Goal: Check status: Check status

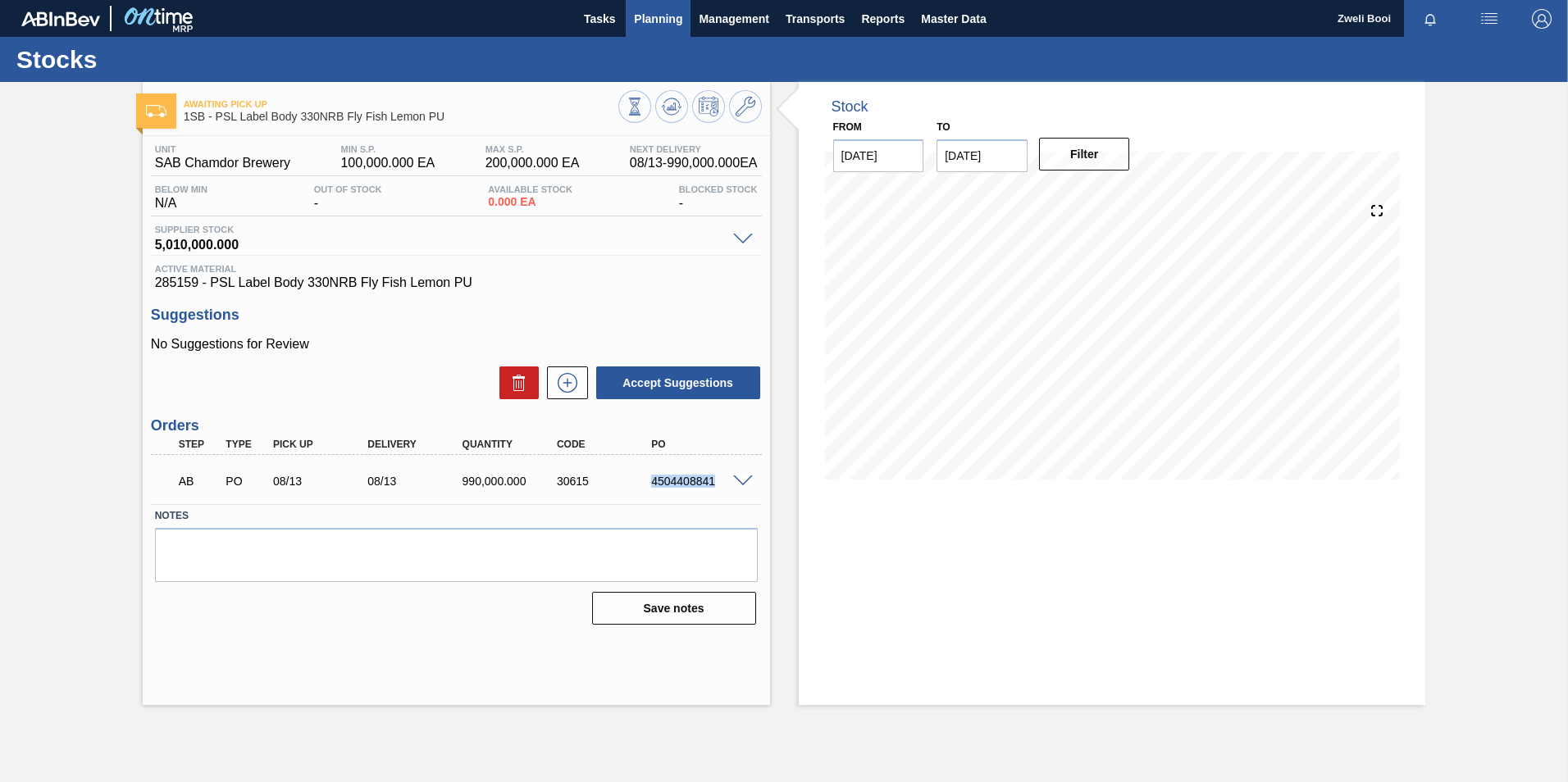
click at [665, 18] on span "Planning" at bounding box center [657, 19] width 48 height 19
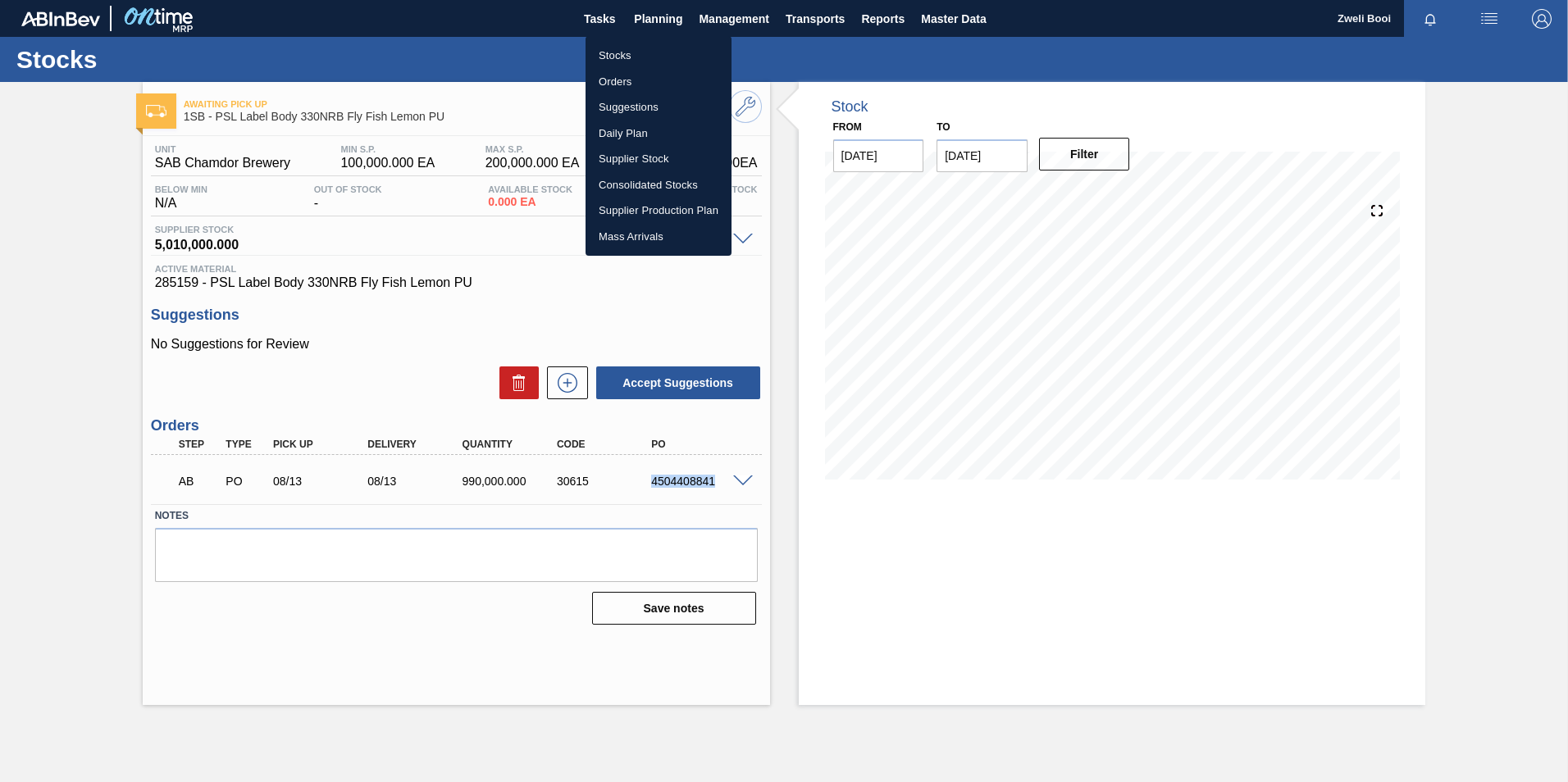
click at [634, 48] on li "Stocks" at bounding box center [658, 56] width 146 height 26
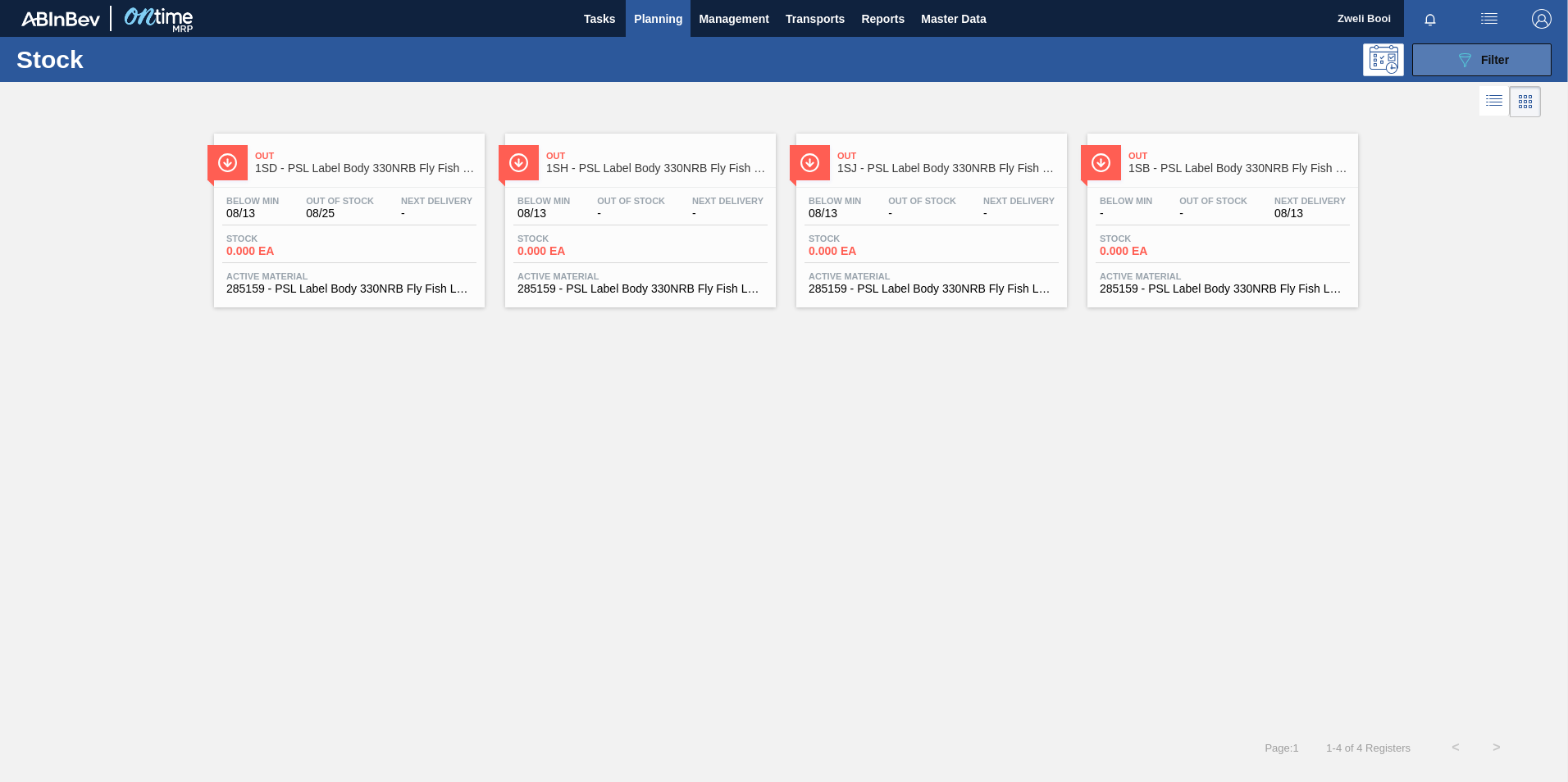
click at [1491, 53] on span "Filter" at bounding box center [1495, 60] width 28 height 13
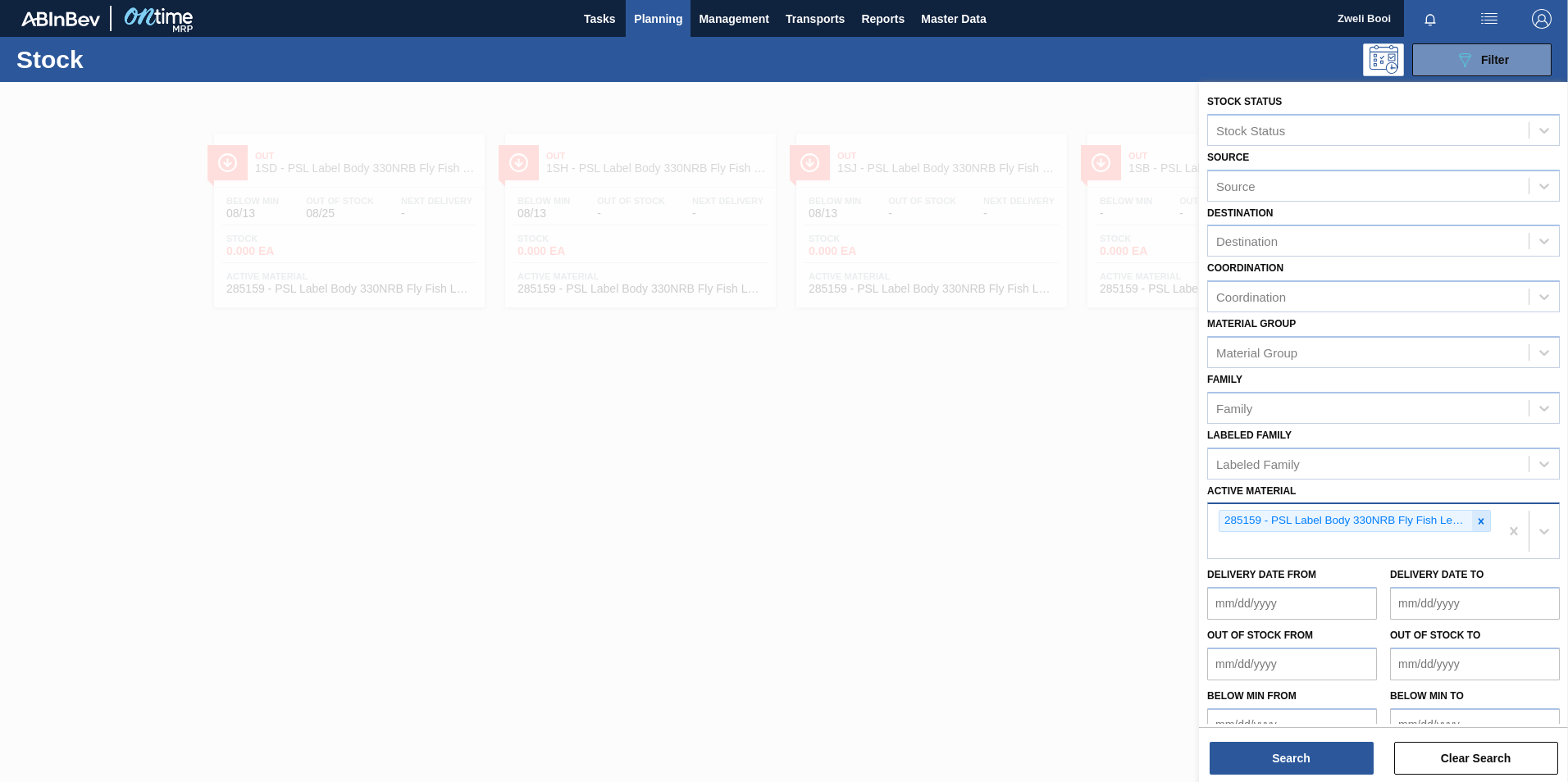
click at [1480, 528] on div at bounding box center [1480, 521] width 18 height 20
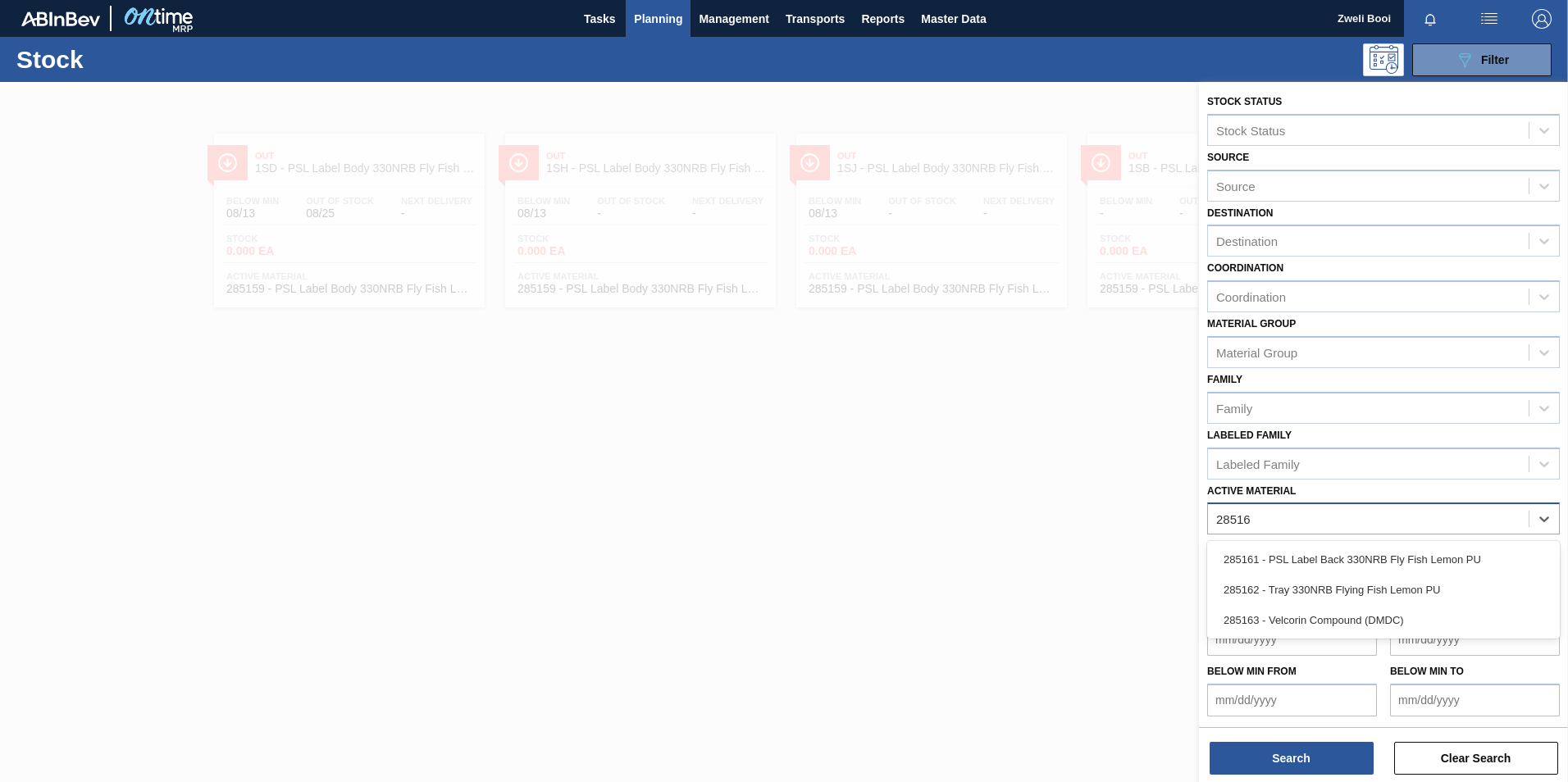
type Material "285162"
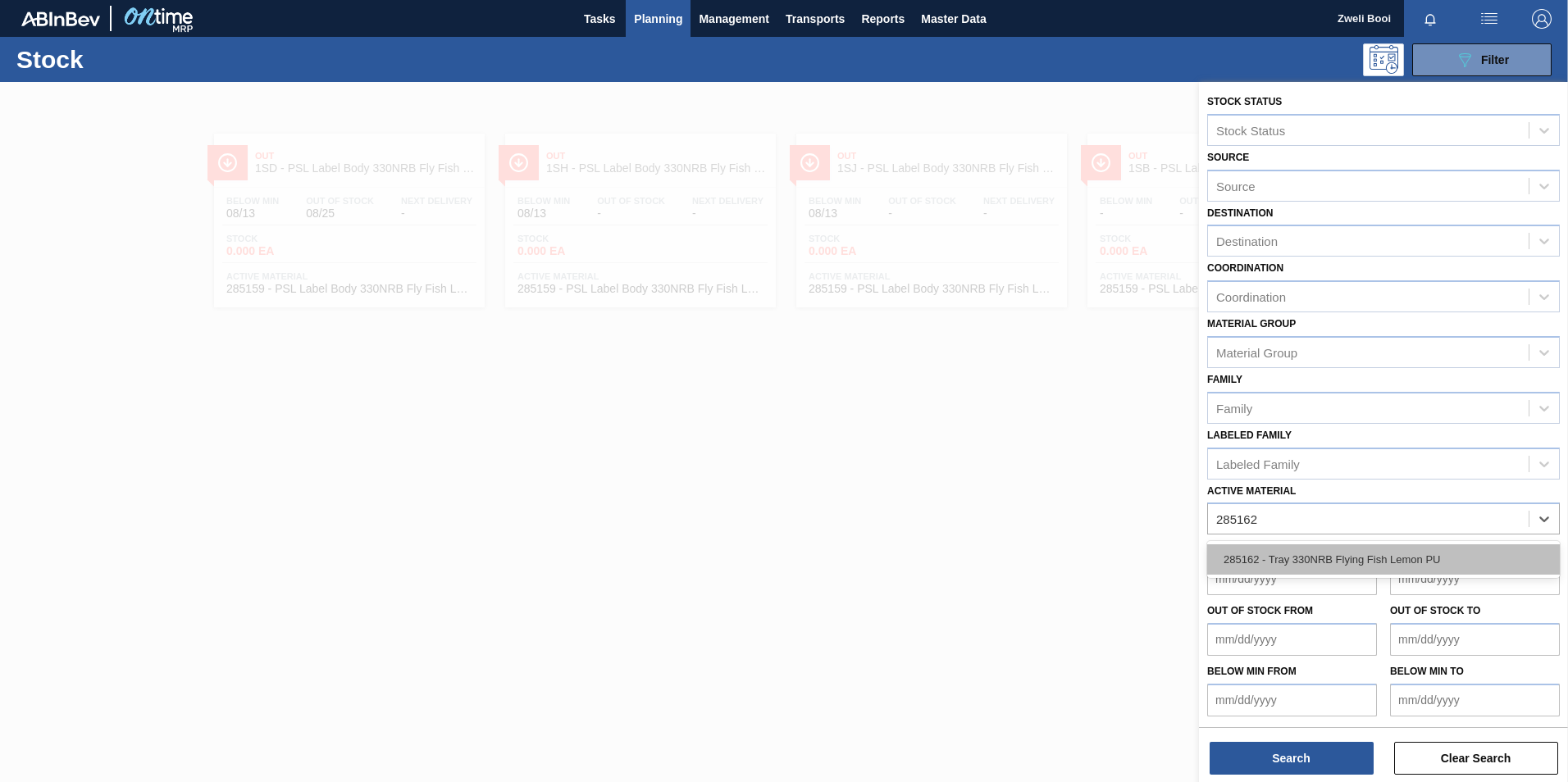
click at [1291, 556] on div "285162 - Tray 330NRB Flying Fish Lemon PU" at bounding box center [1383, 560] width 353 height 30
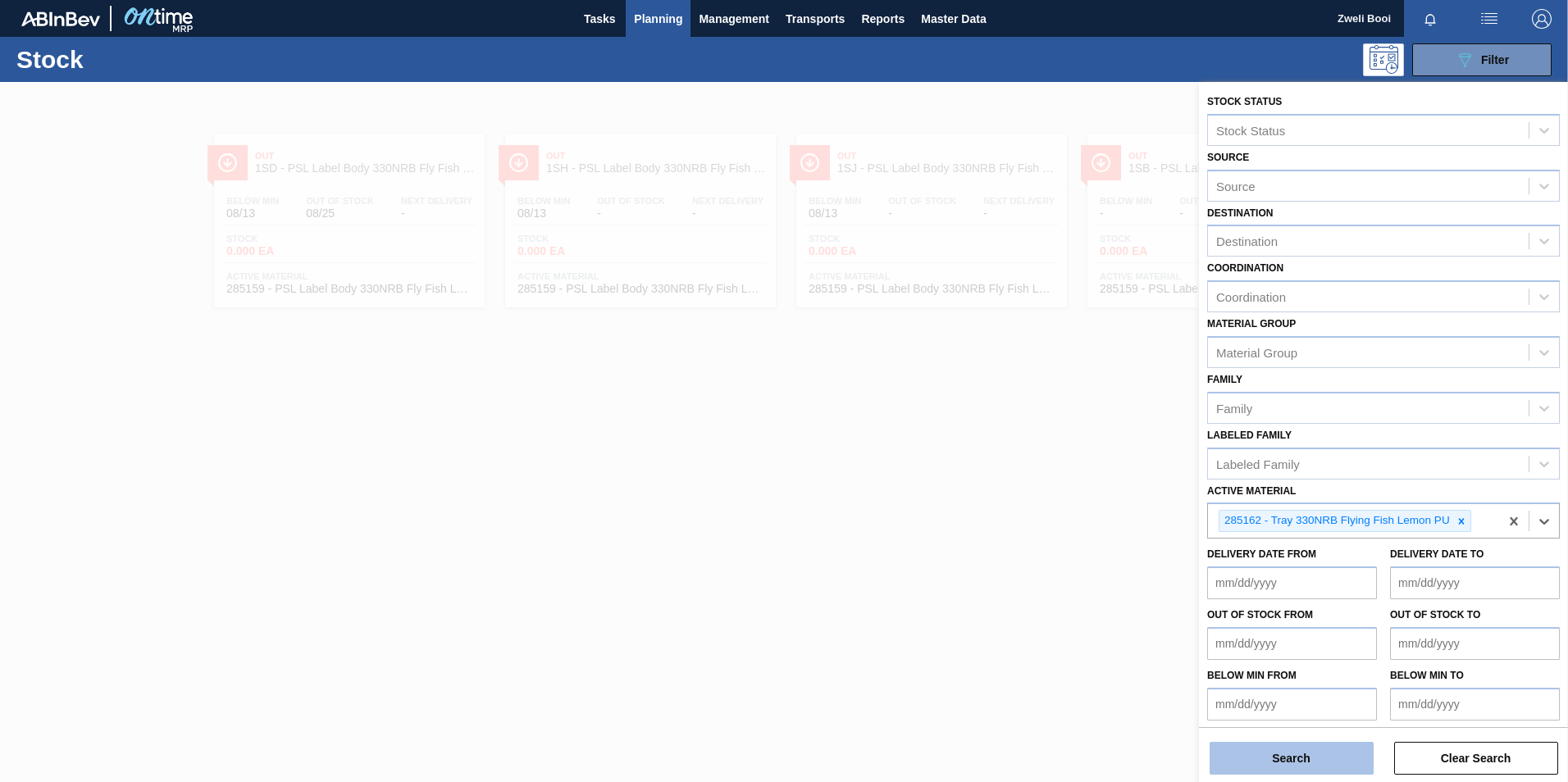
click at [1311, 772] on button "Search" at bounding box center [1291, 758] width 164 height 33
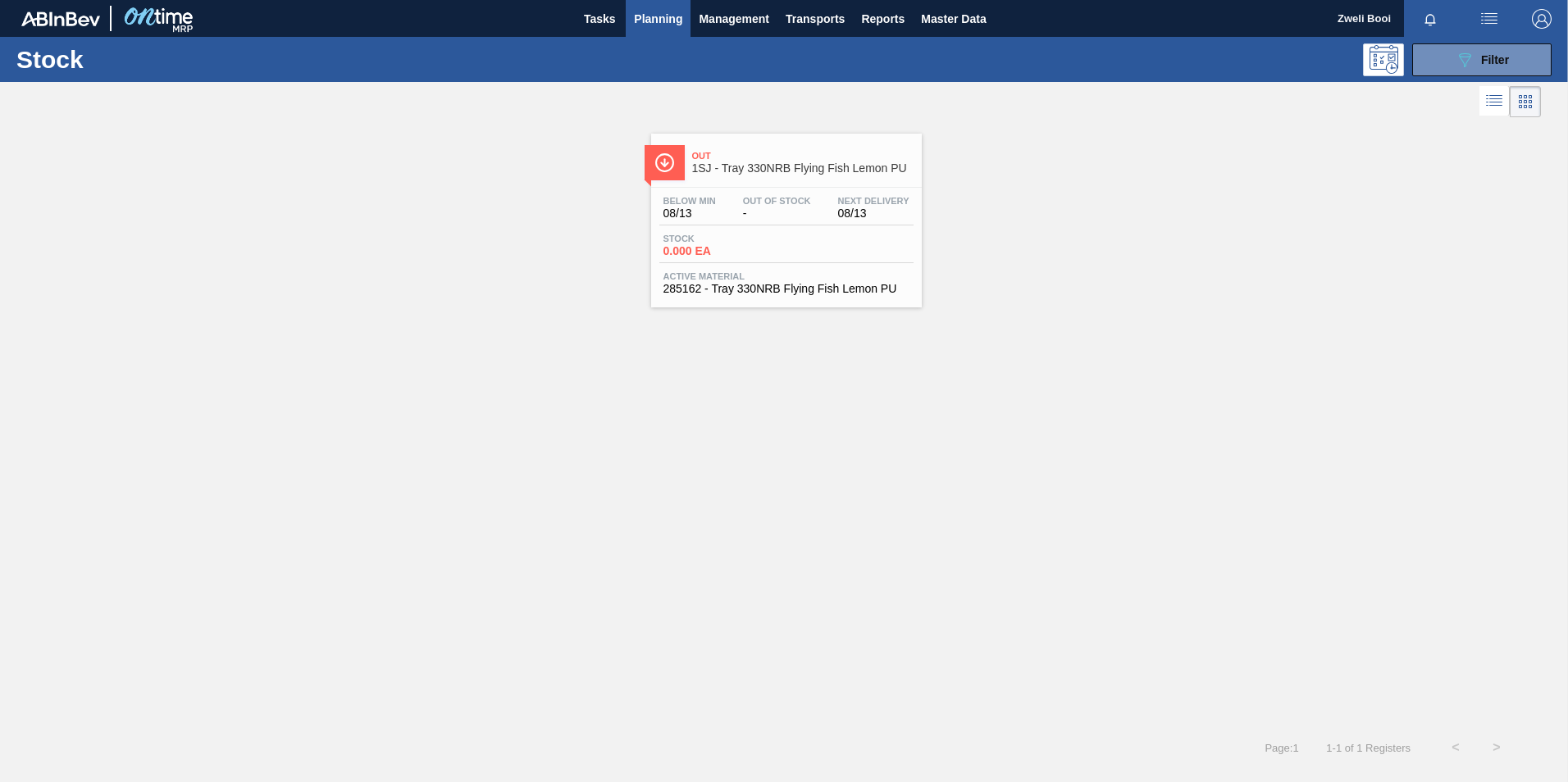
click at [881, 271] on span "Active Material" at bounding box center [786, 276] width 246 height 10
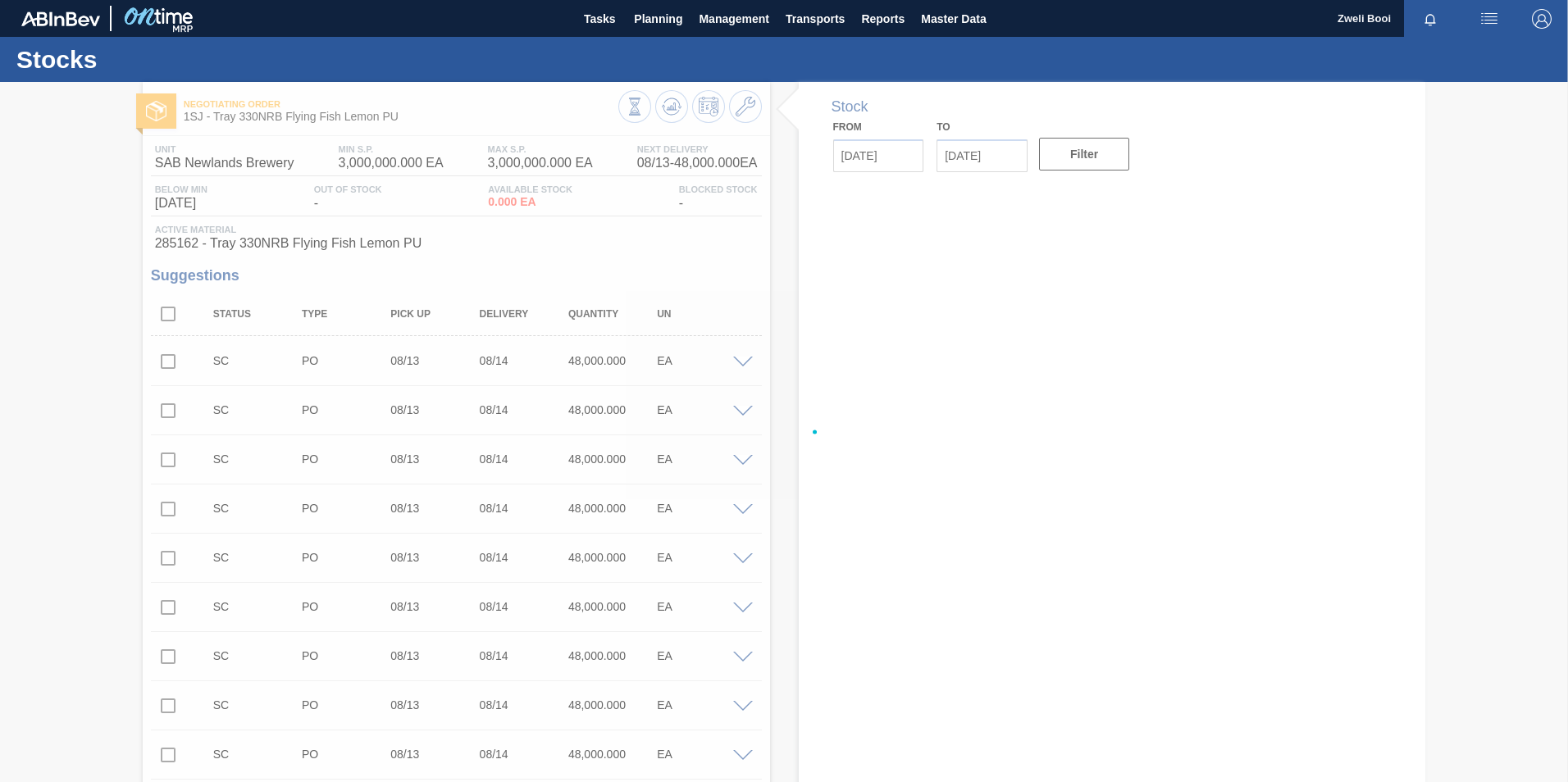
type input "[DATE]"
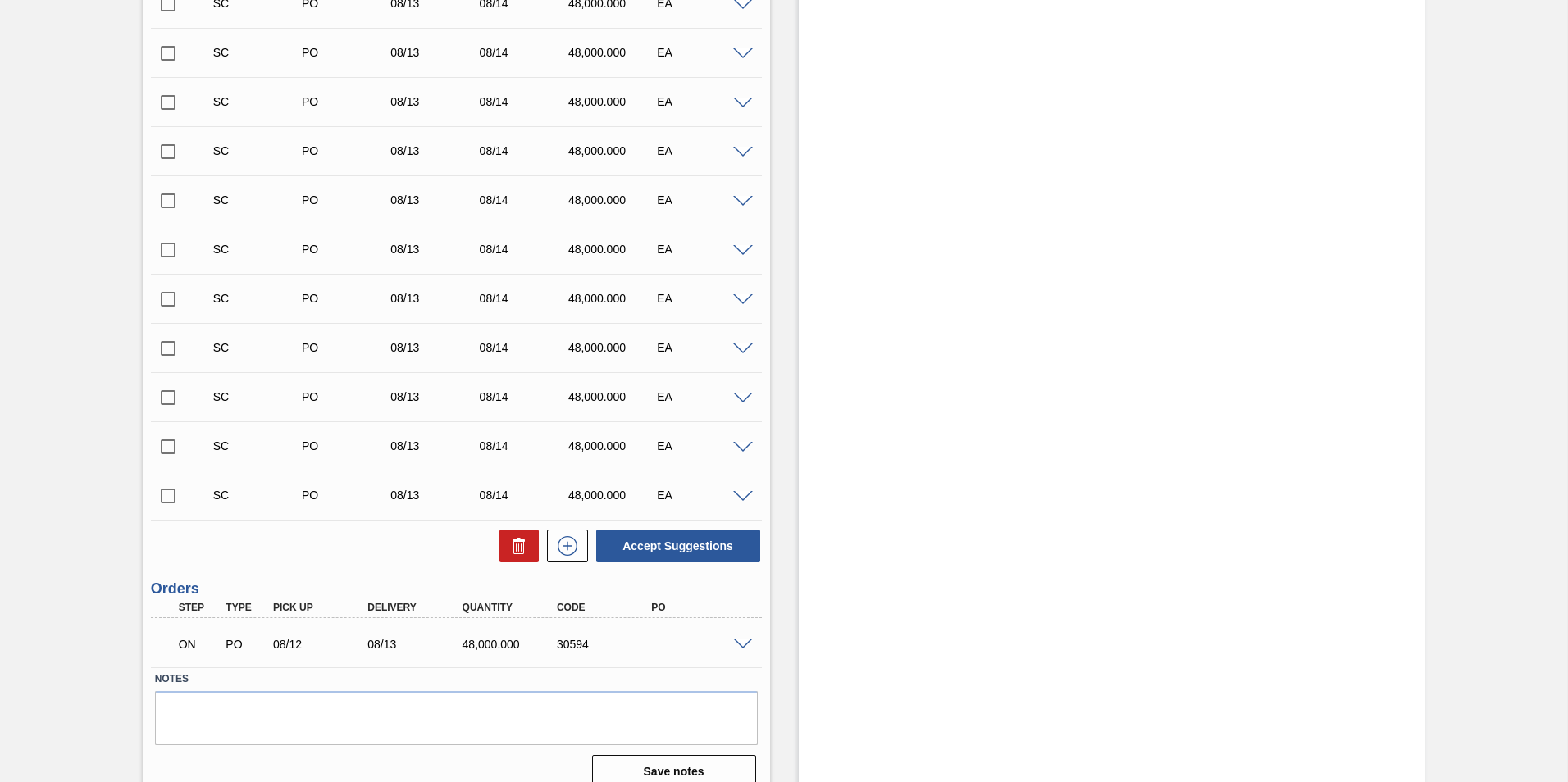
scroll to position [2886, 0]
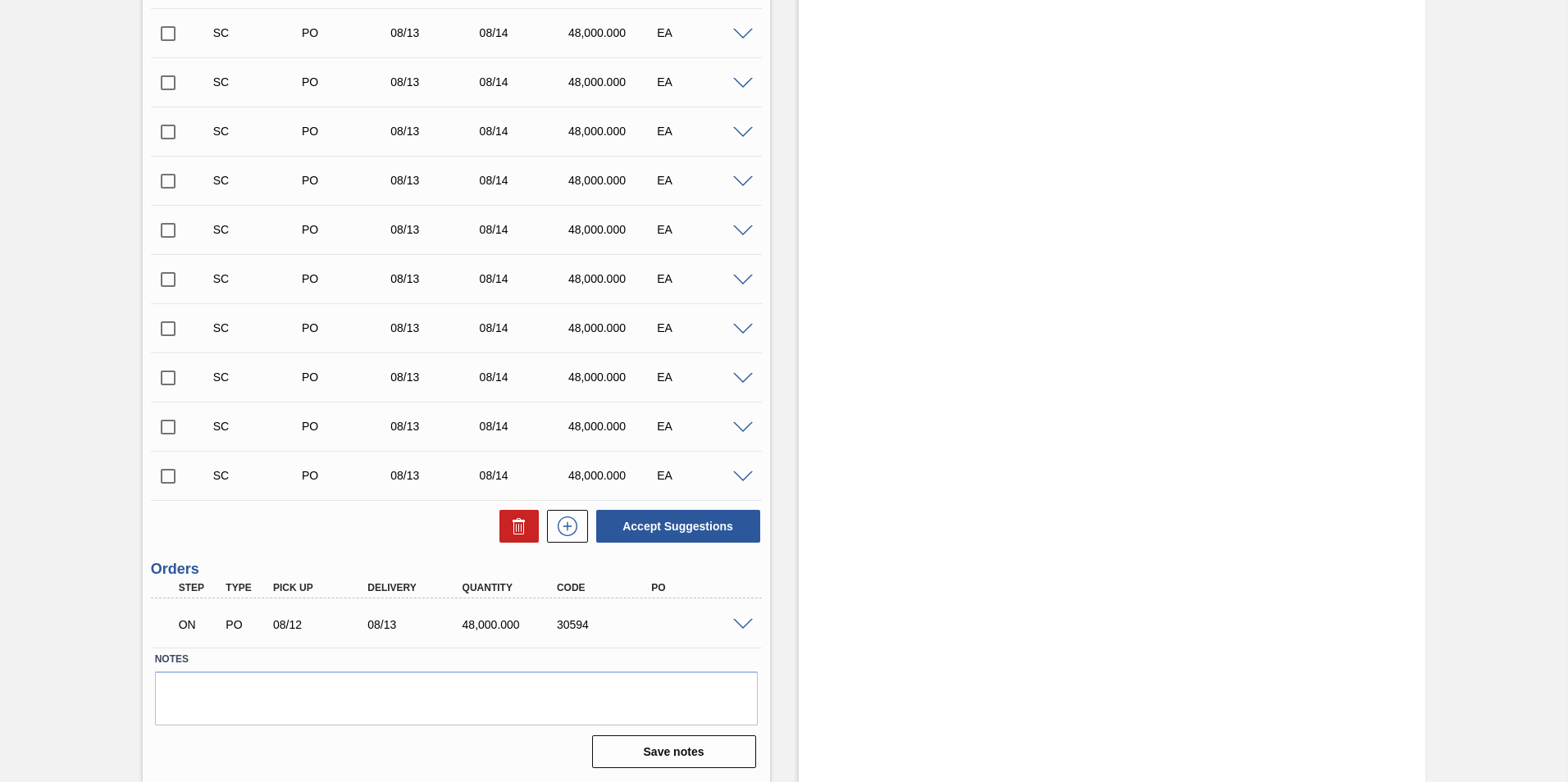
click at [737, 624] on span at bounding box center [742, 625] width 19 height 13
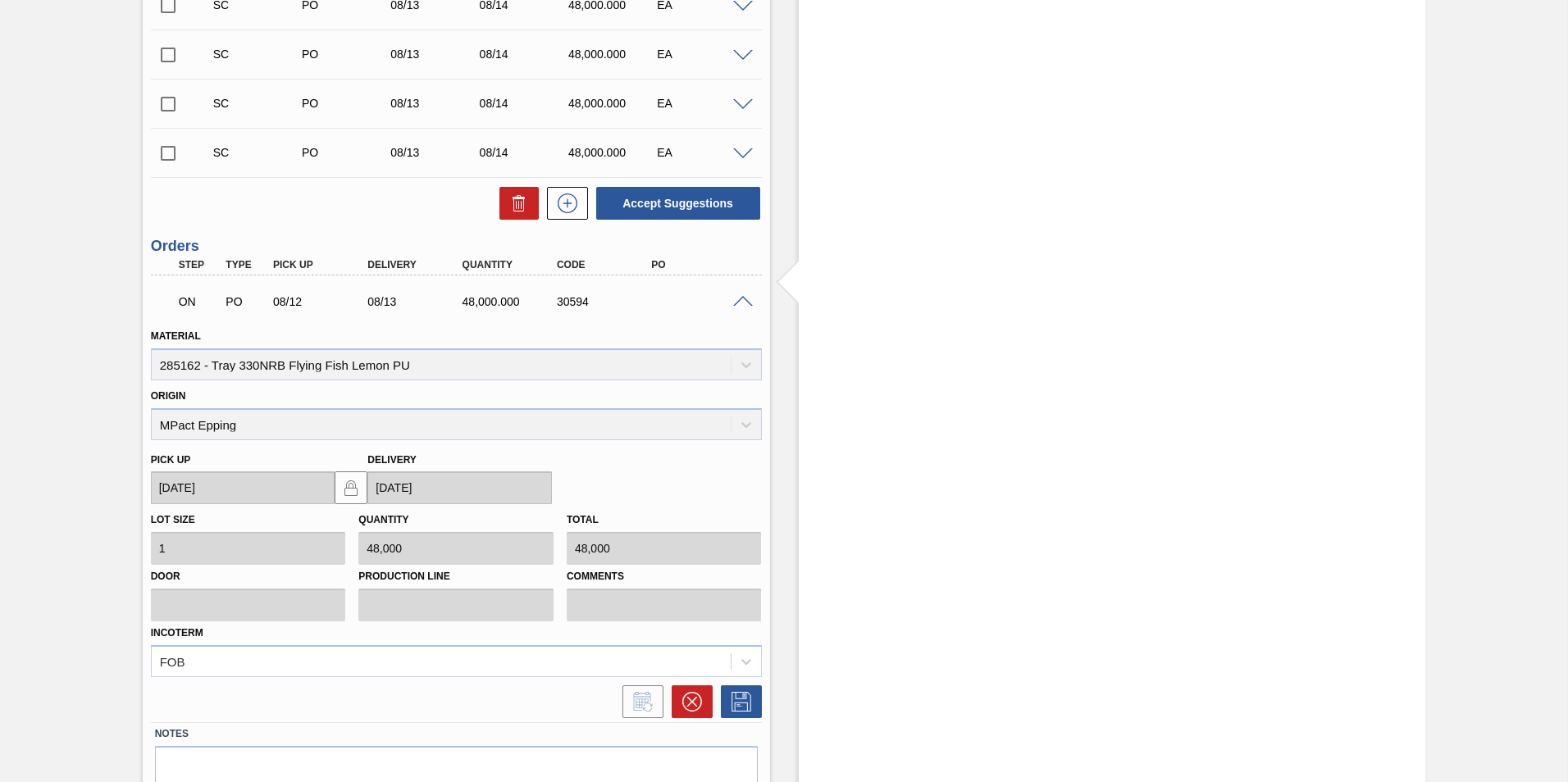
scroll to position [3202, 0]
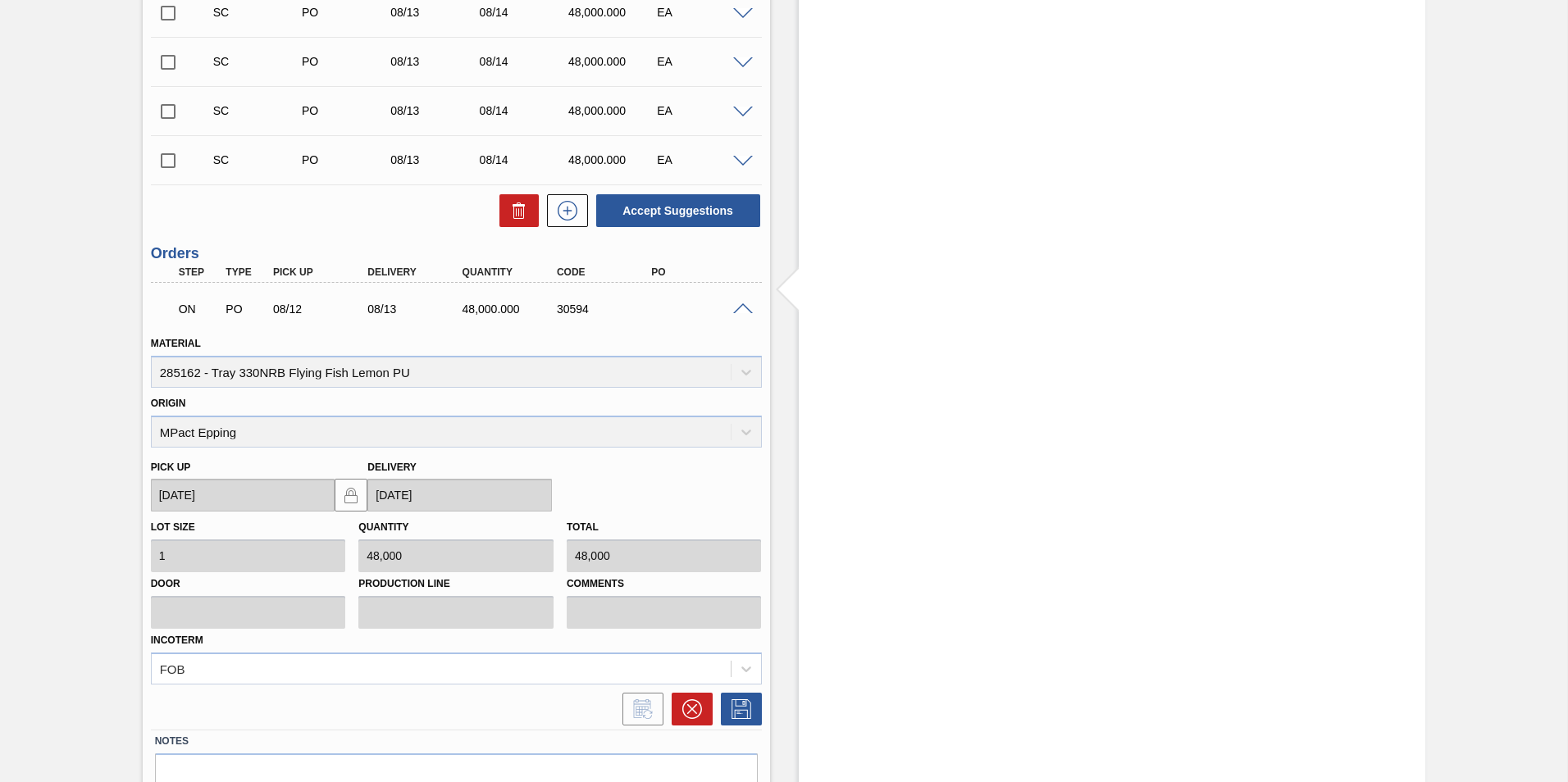
click at [739, 311] on span at bounding box center [742, 309] width 19 height 13
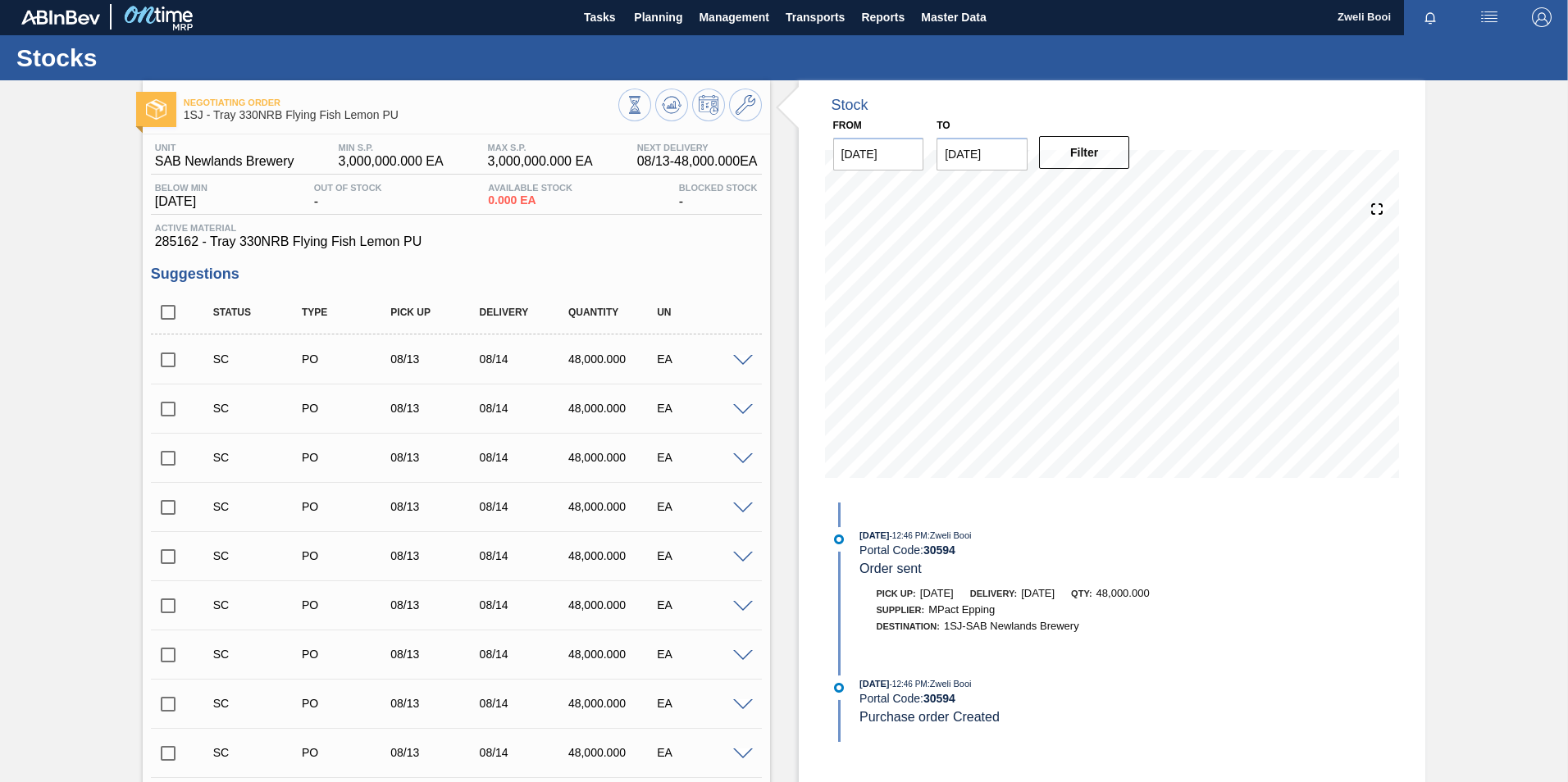
scroll to position [0, 0]
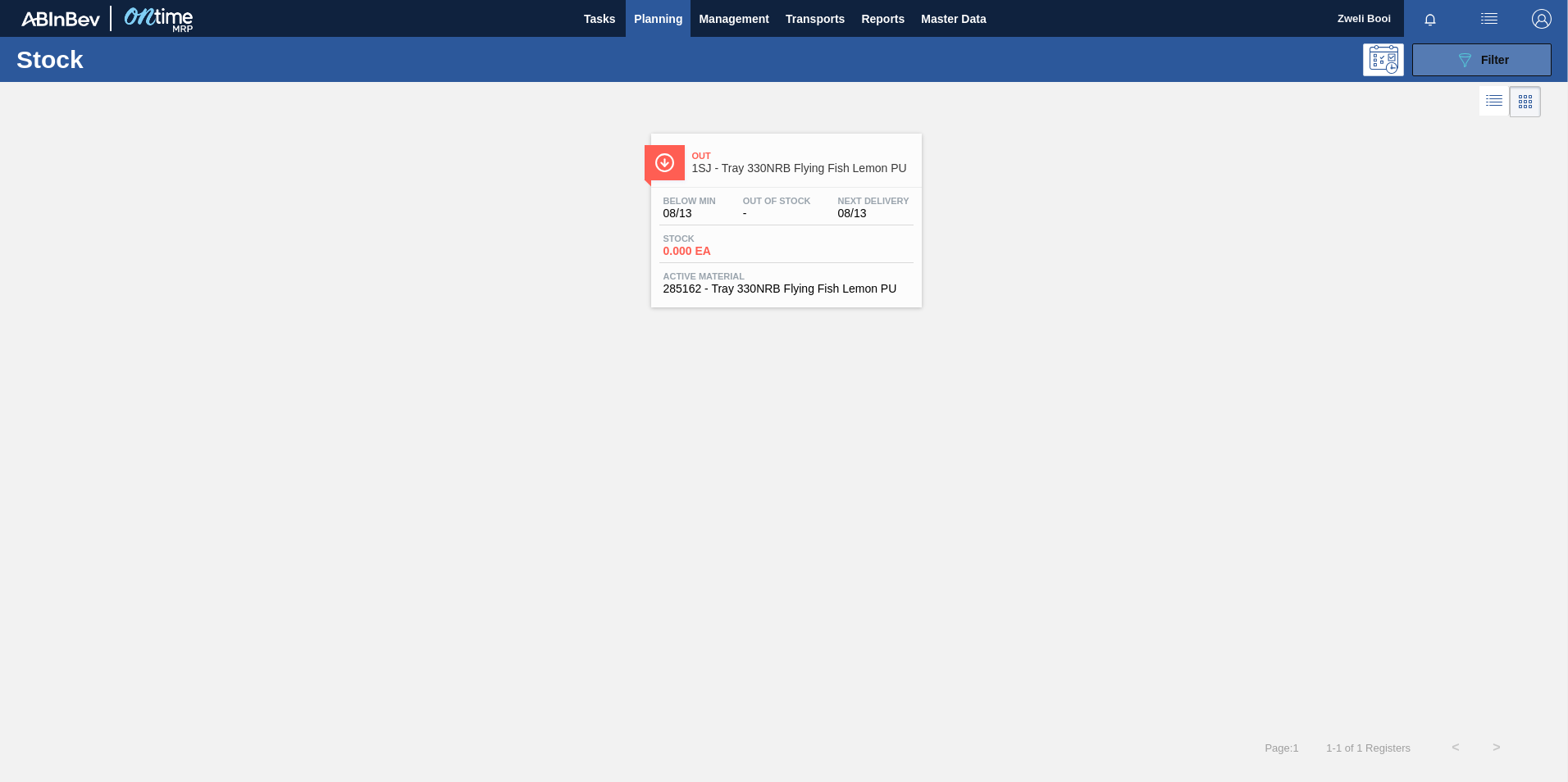
click at [1452, 66] on button "089F7B8B-B2A5-4AFE-B5C0-19BA573D28AC Filter" at bounding box center [1482, 60] width 140 height 33
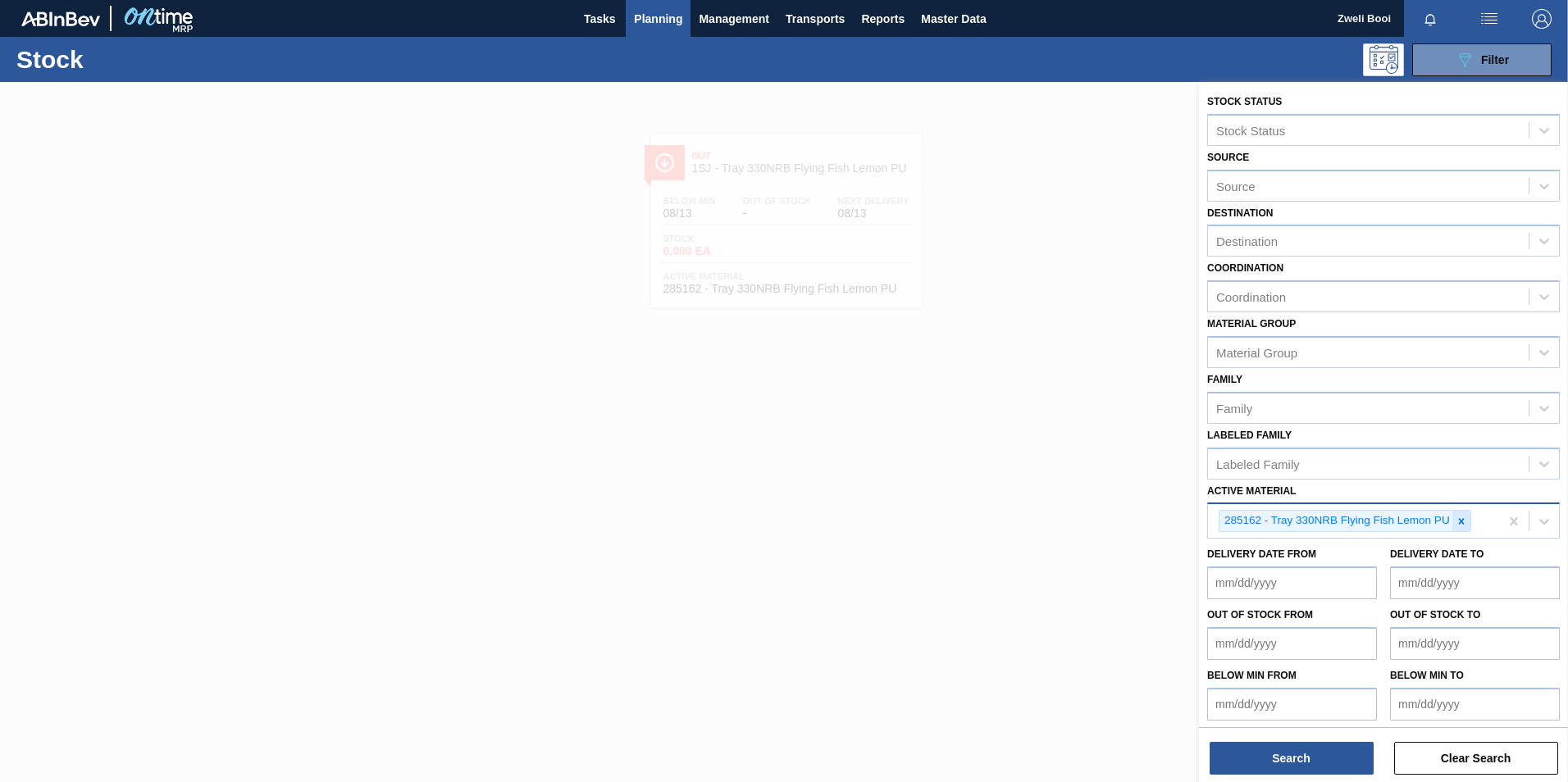
click at [1461, 524] on icon at bounding box center [1461, 522] width 12 height 12
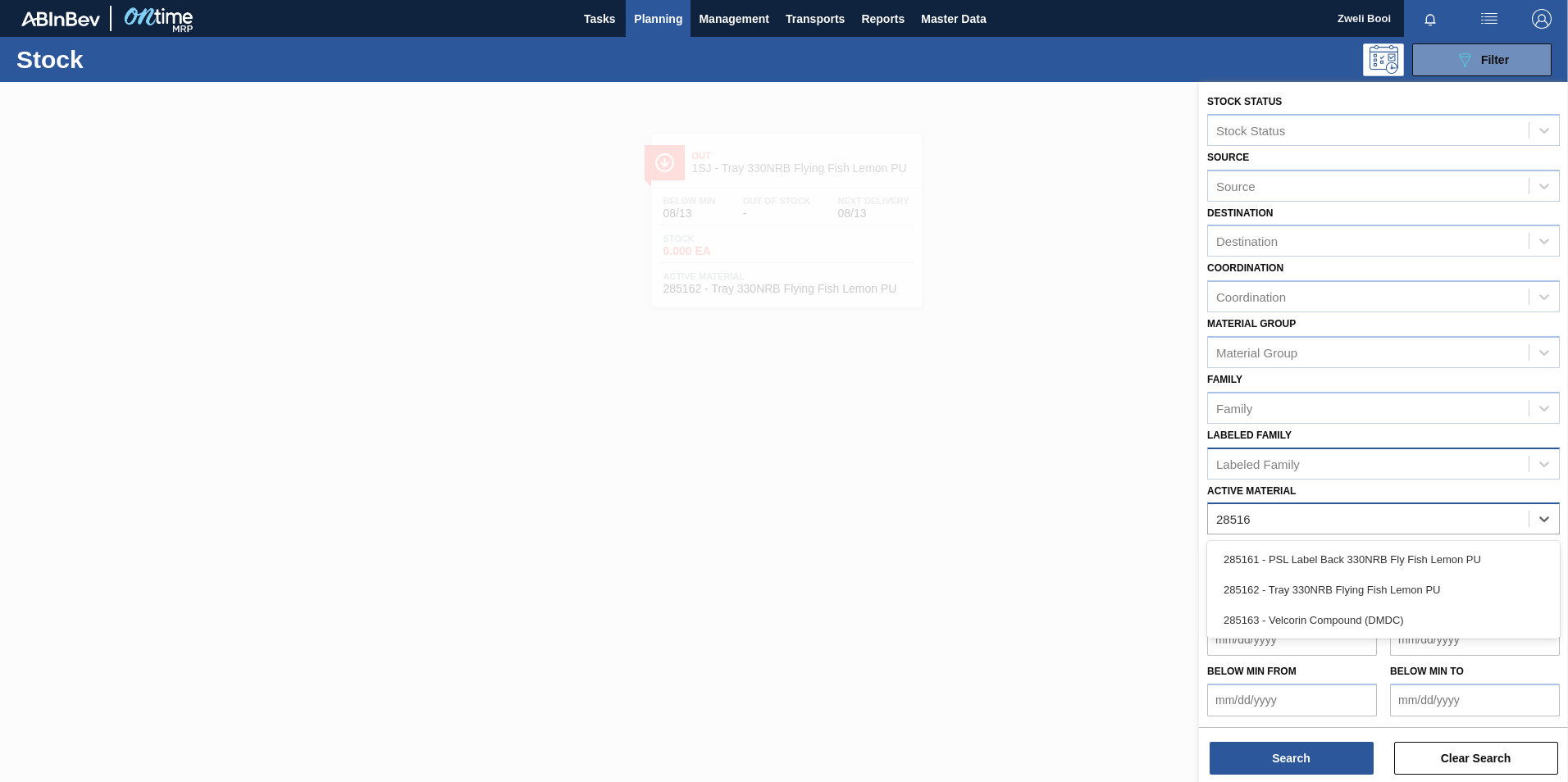
type Material "285162"
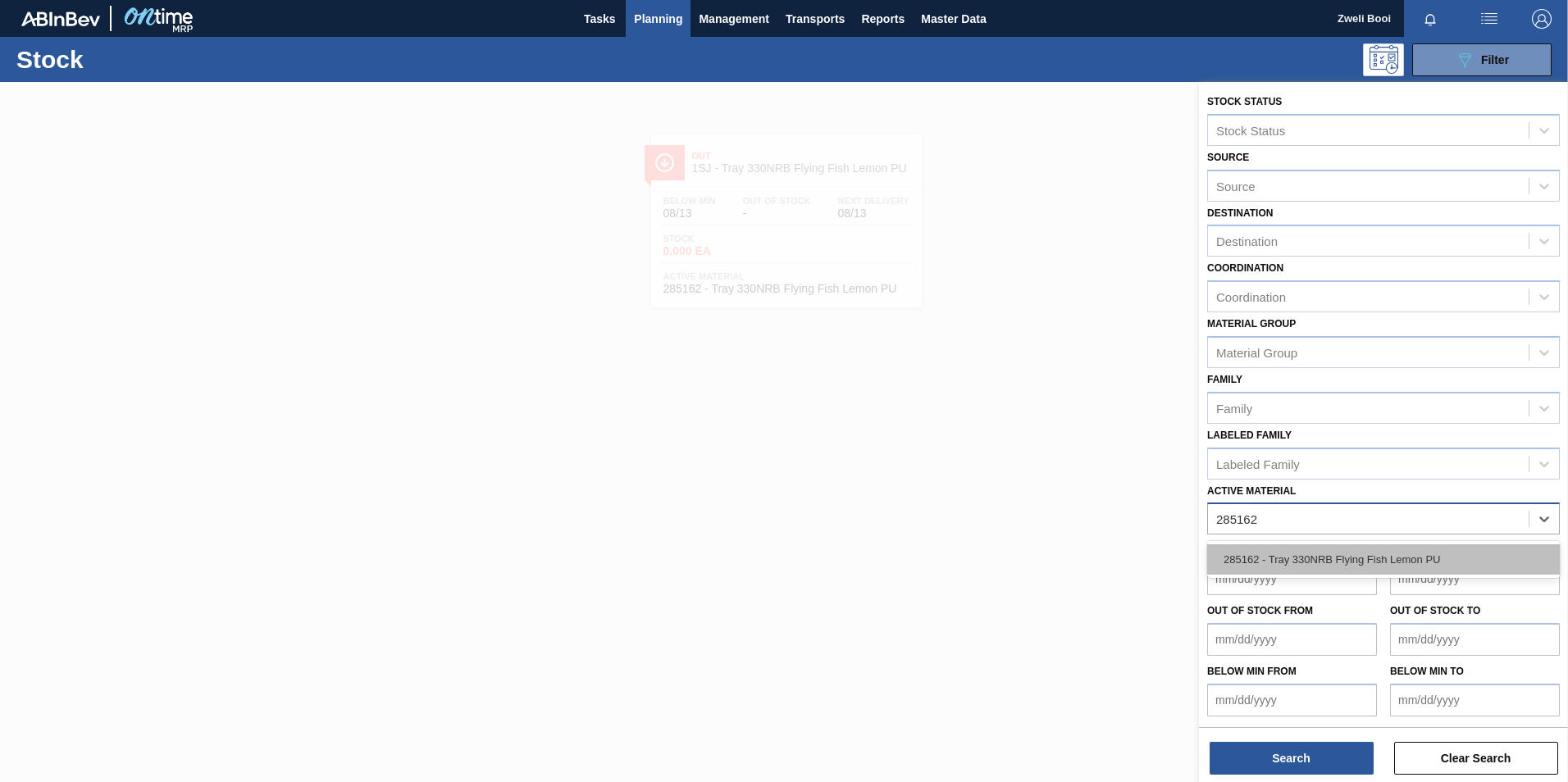
click at [1329, 551] on div "285162 - Tray 330NRB Flying Fish Lemon PU" at bounding box center [1383, 560] width 353 height 30
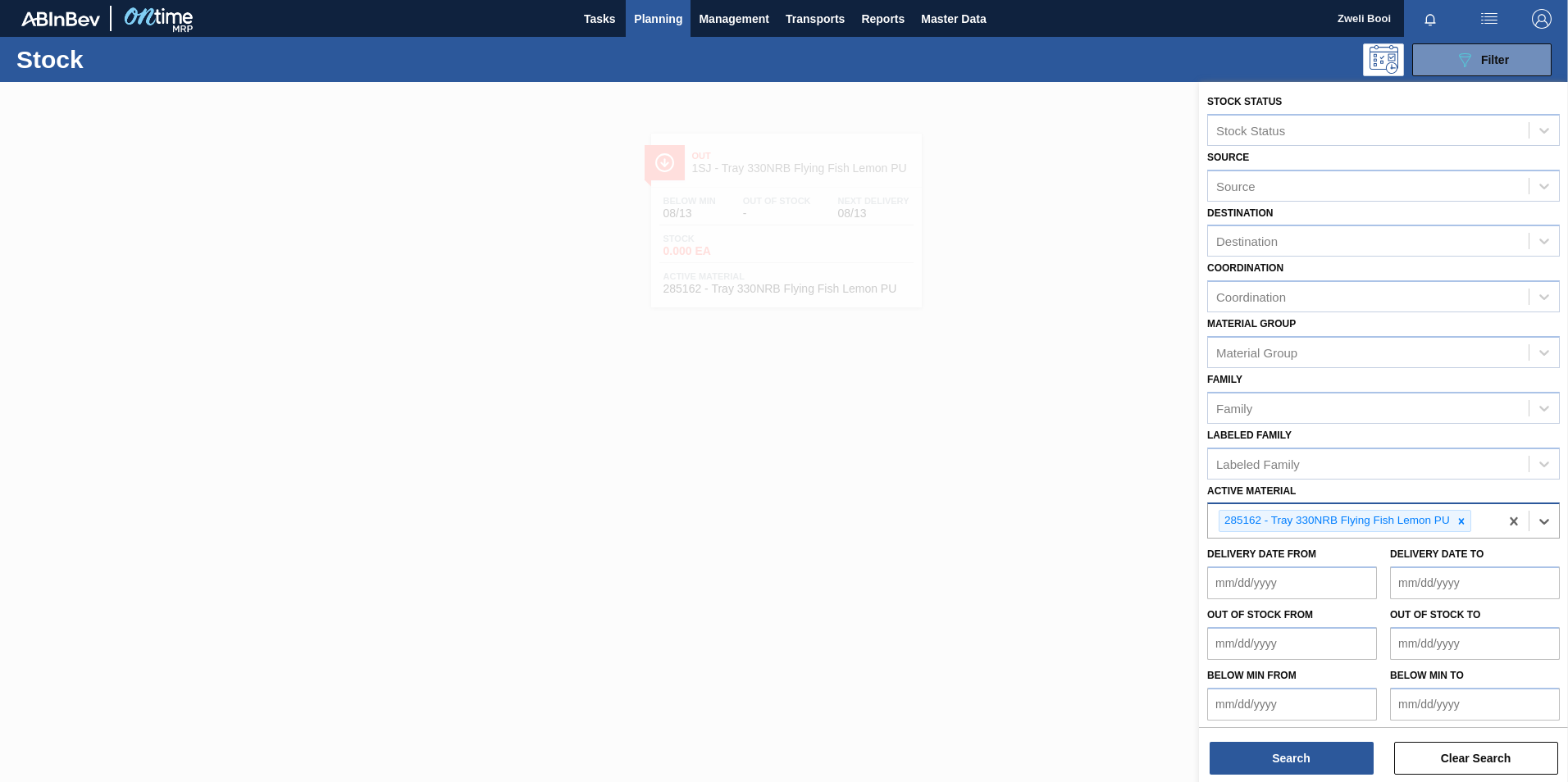
click at [1313, 780] on div "Stock Status Stock Status Source Source Destination Destination Coordination Co…" at bounding box center [1383, 434] width 369 height 704
click at [1312, 764] on button "Search" at bounding box center [1291, 758] width 164 height 33
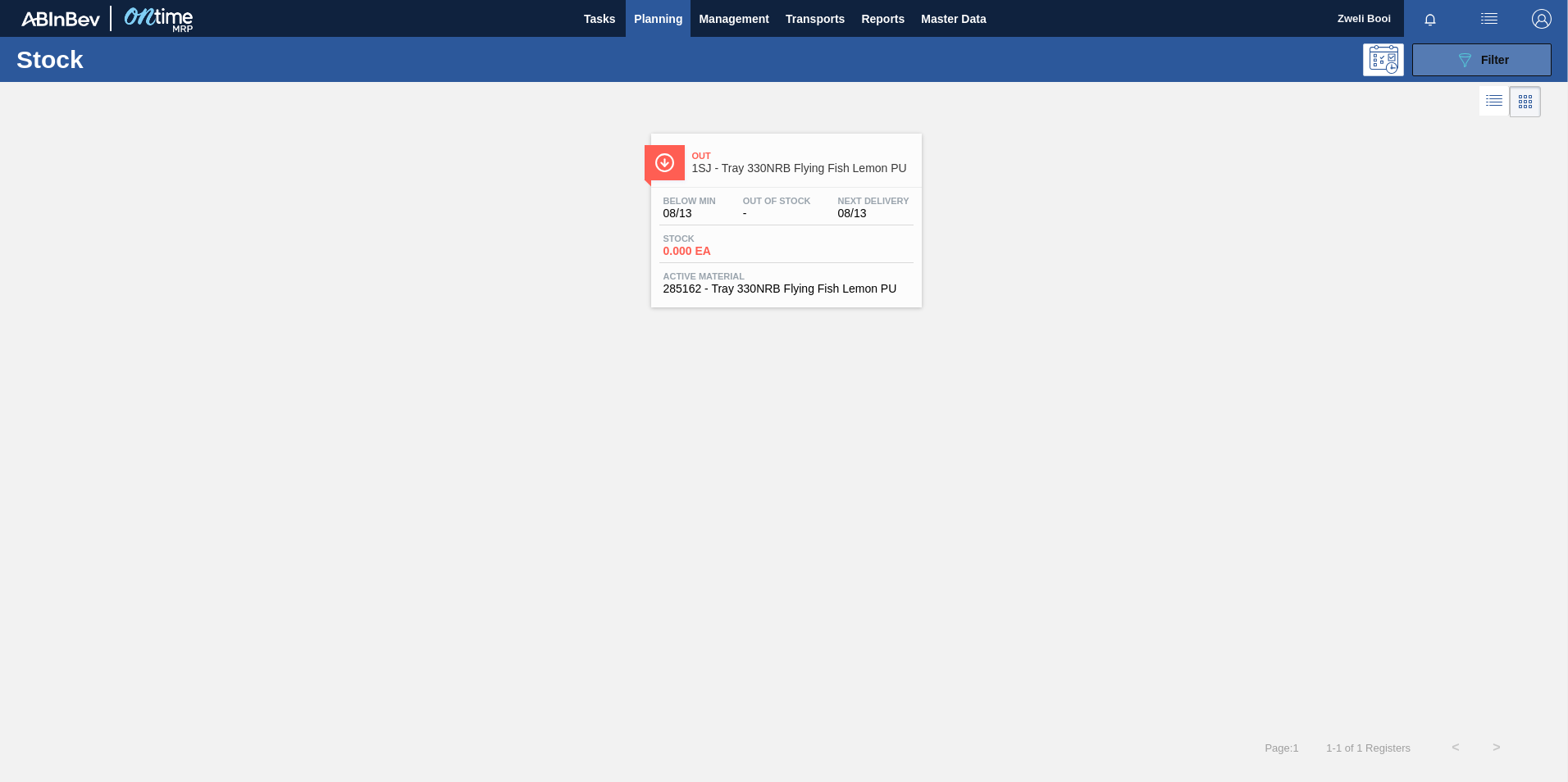
click at [1499, 61] on span "Filter" at bounding box center [1495, 60] width 28 height 13
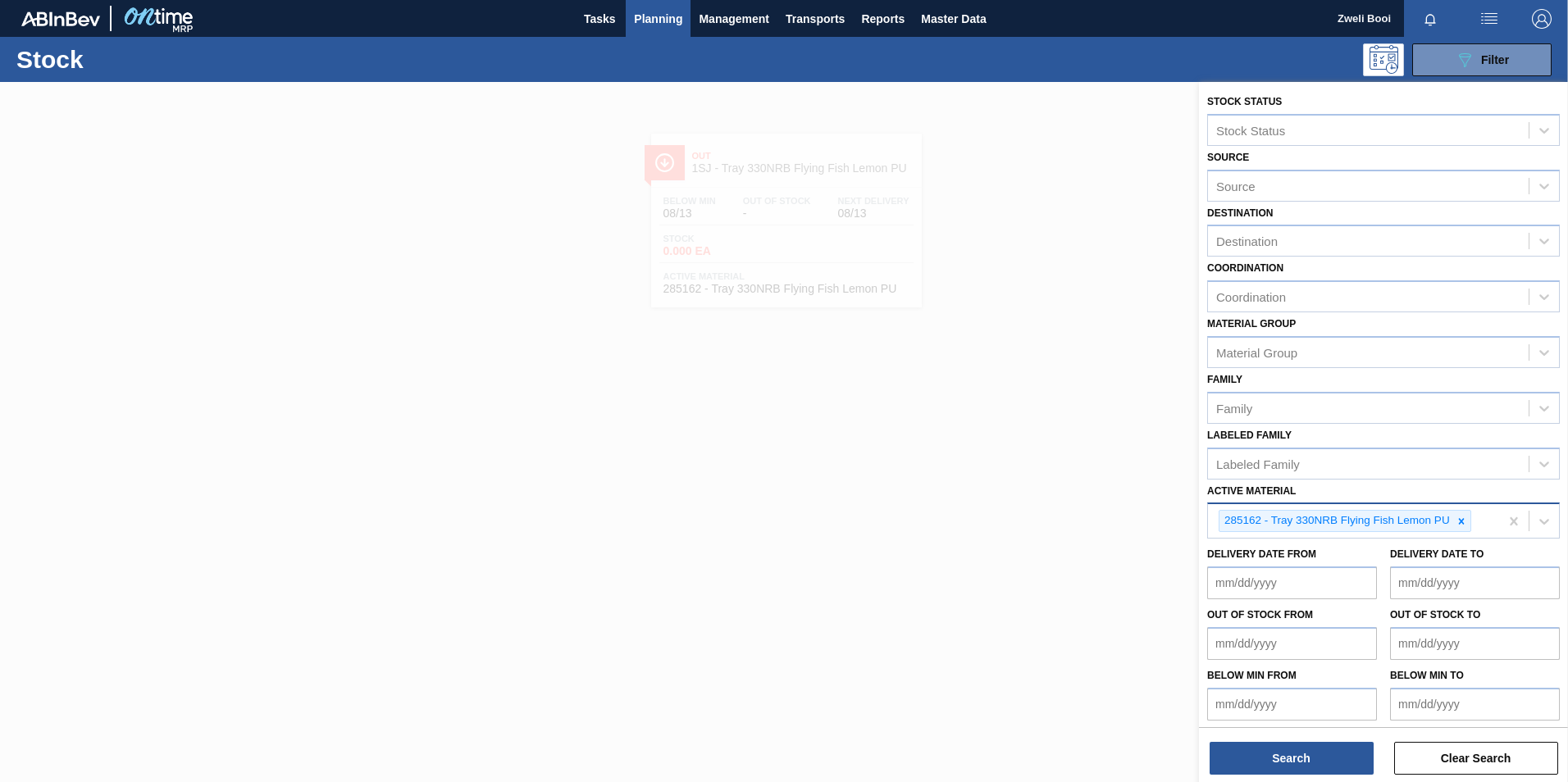
click at [731, 598] on div at bounding box center [784, 472] width 1568 height 782
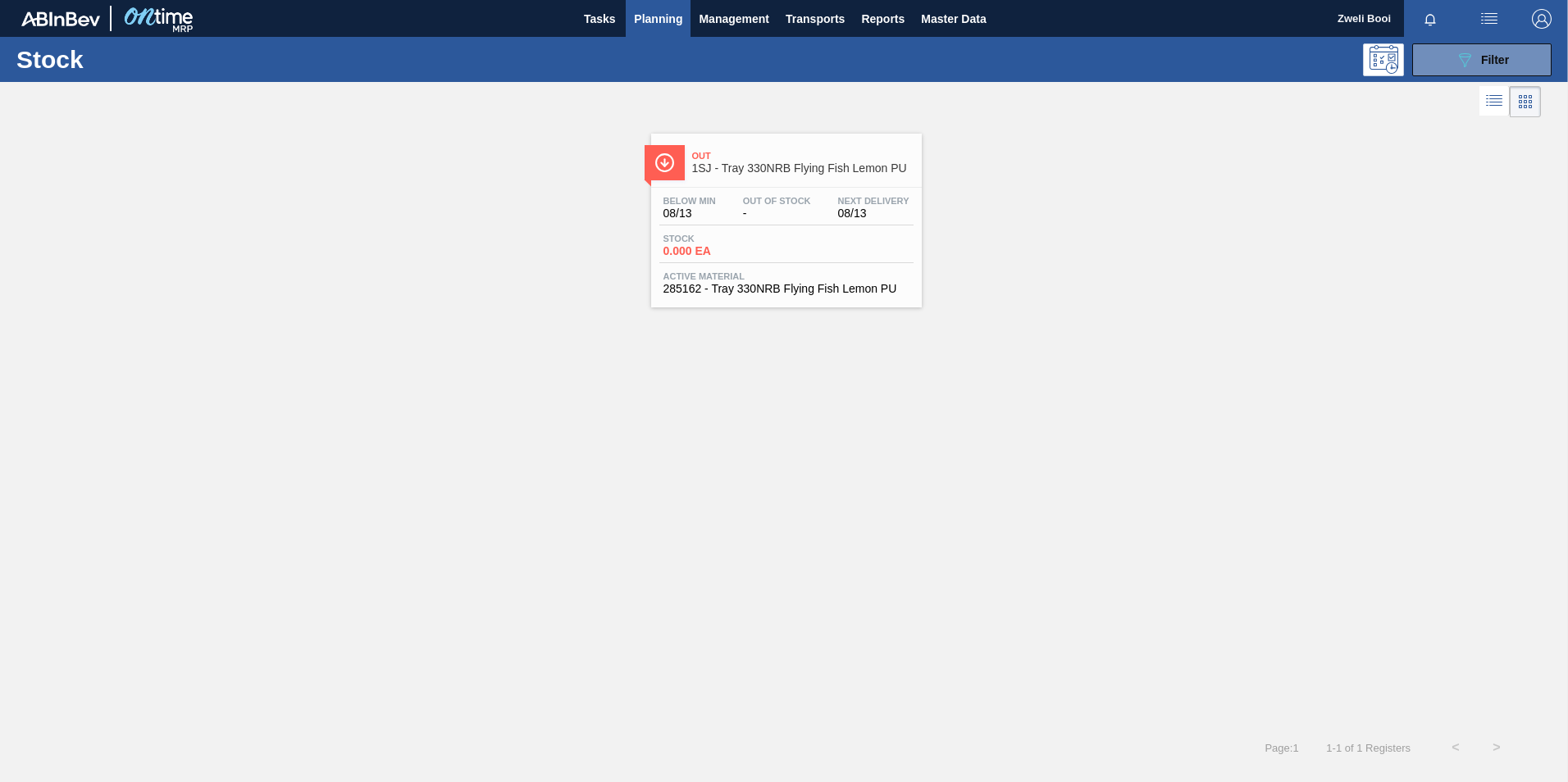
click at [764, 231] on div "Below Min 08/13 Out Of Stock - Next Delivery 08/13 Stock 0.000 EA Active Materi…" at bounding box center [787, 243] width 271 height 111
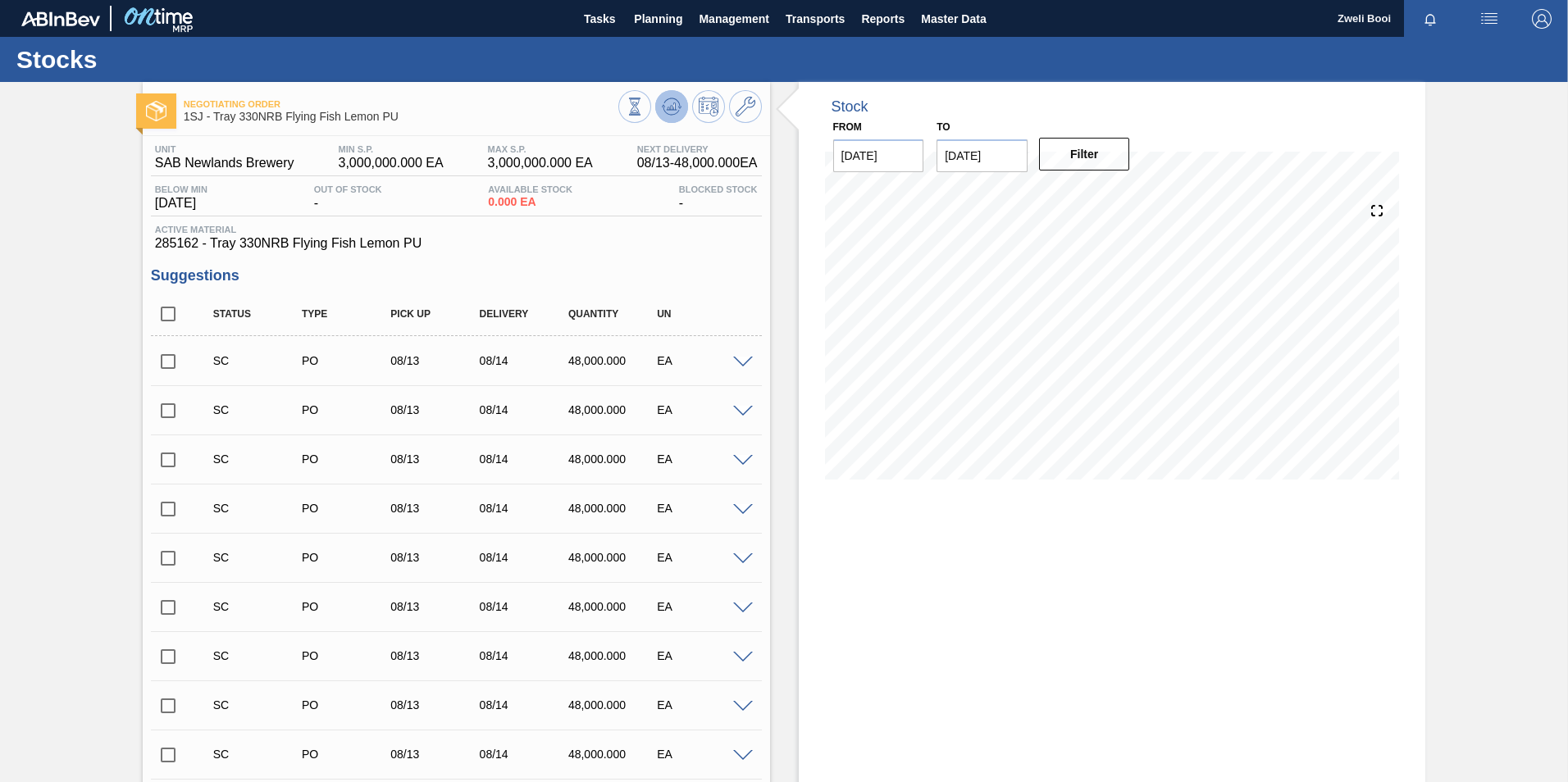
click at [644, 100] on icon at bounding box center [634, 106] width 18 height 18
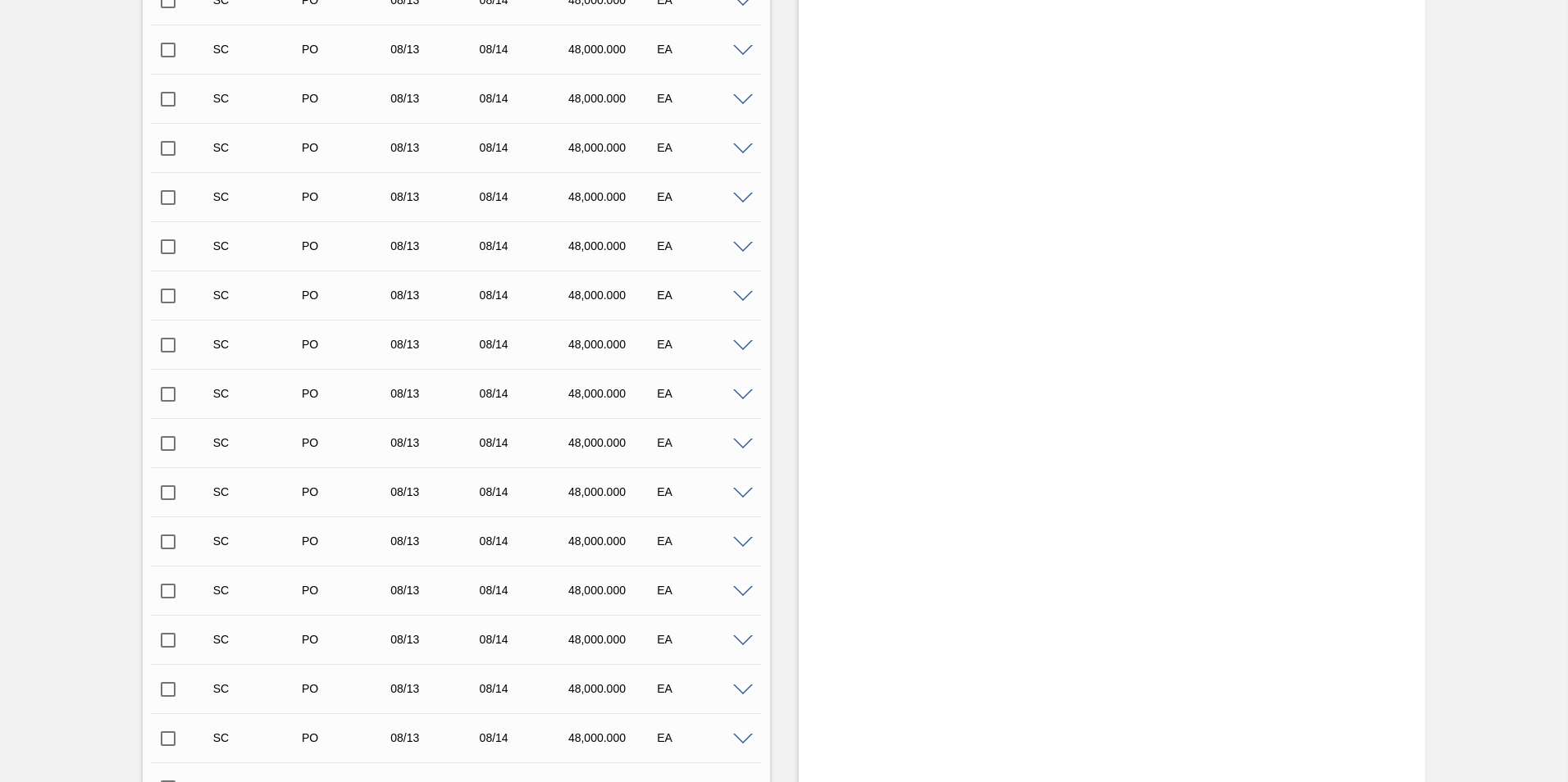
scroll to position [2886, 0]
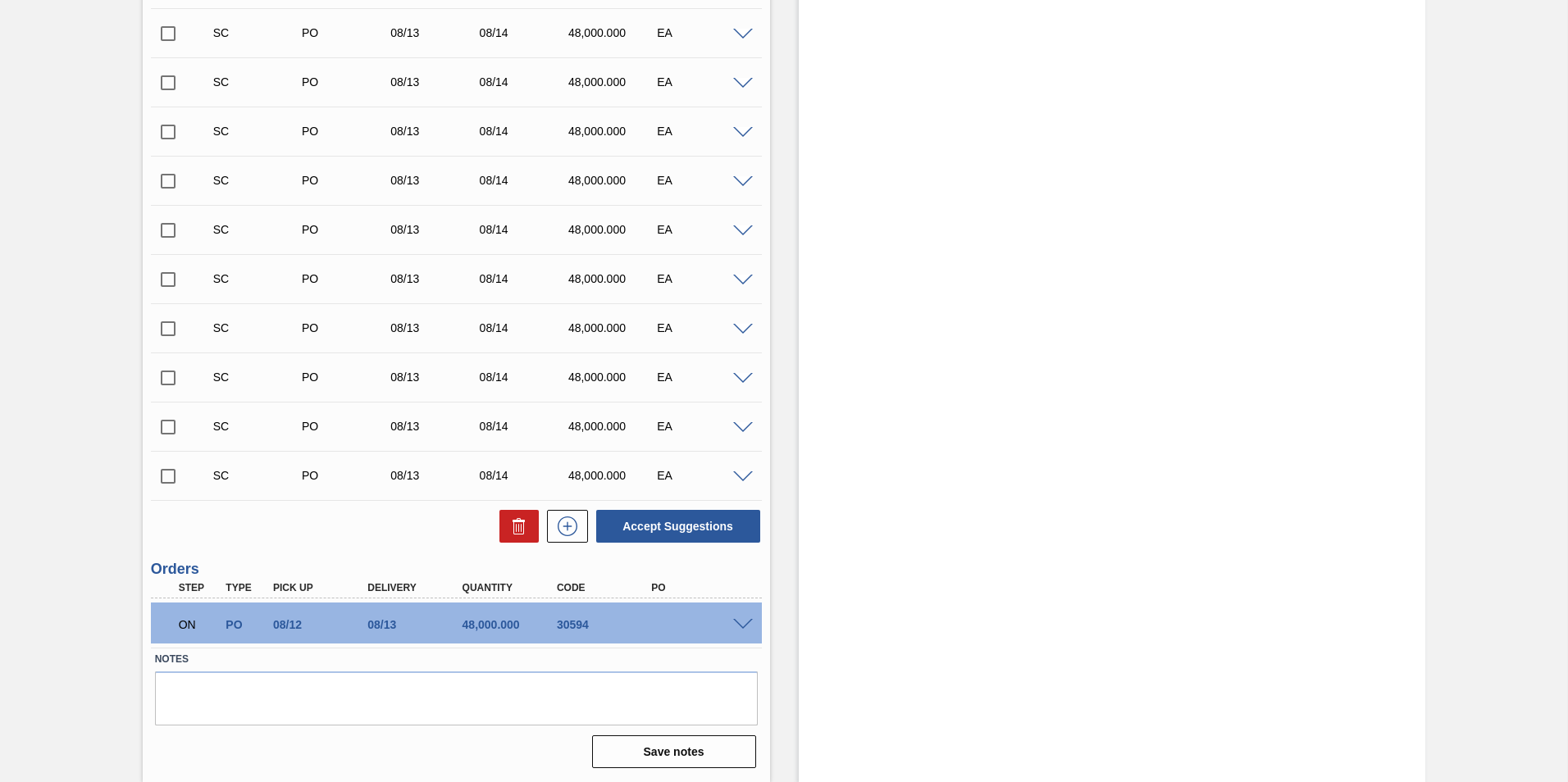
click at [742, 620] on span at bounding box center [742, 625] width 19 height 13
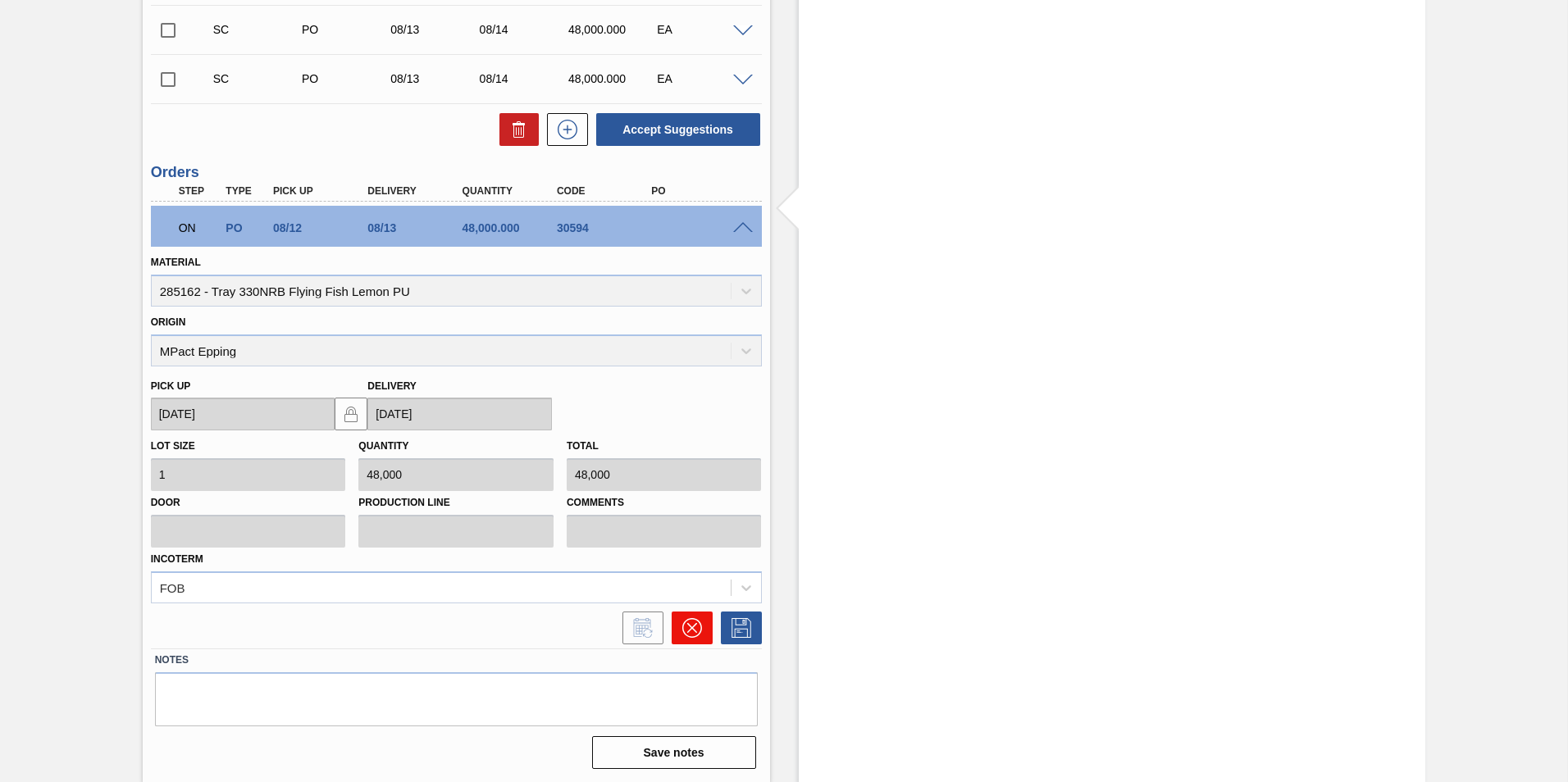
scroll to position [3285, 0]
click at [688, 626] on icon at bounding box center [692, 627] width 19 height 19
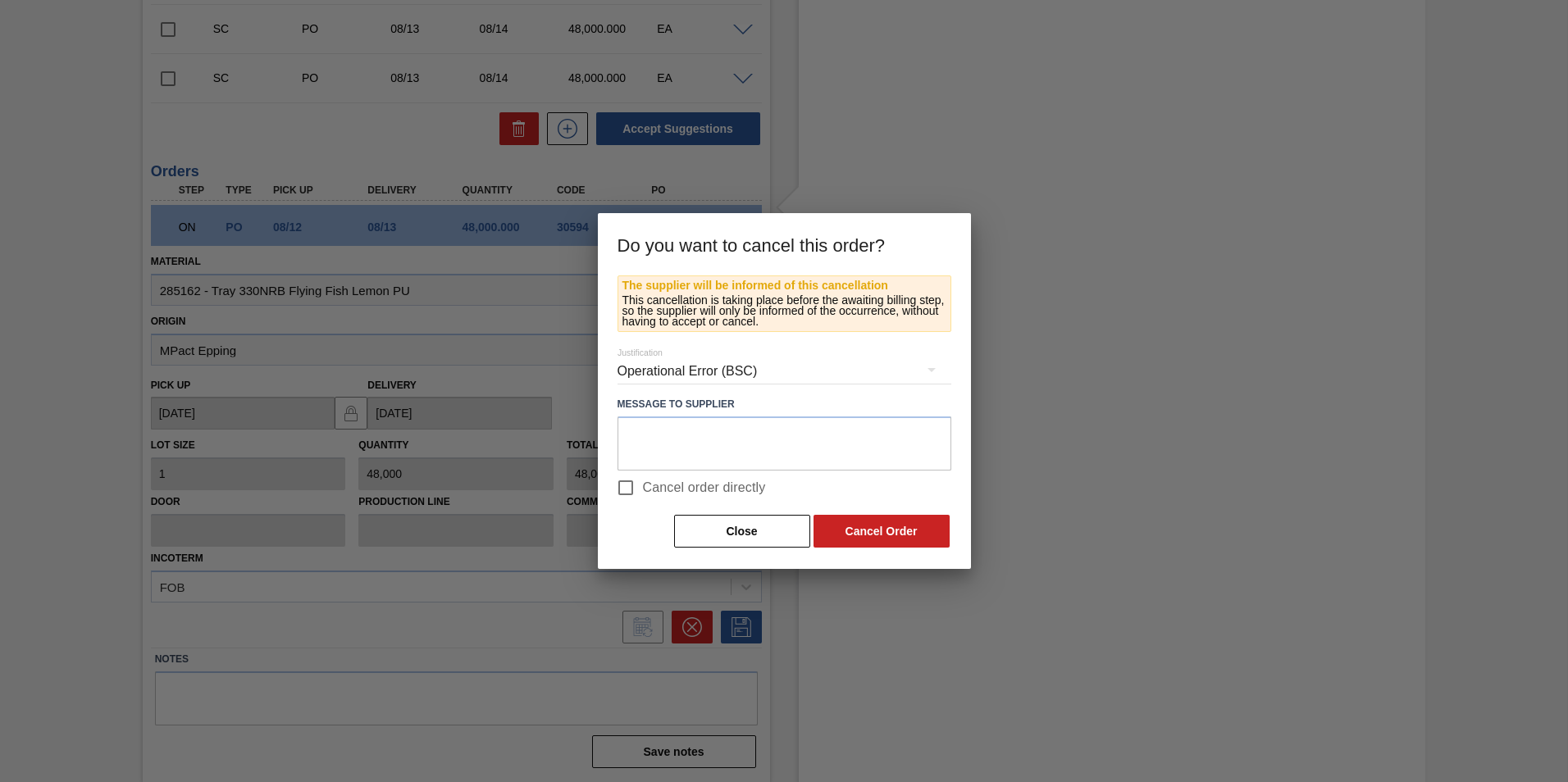
click at [612, 488] on input "Cancel order directly" at bounding box center [625, 487] width 35 height 35
checkbox input "true"
click at [869, 529] on button "Cancel Order" at bounding box center [881, 531] width 136 height 33
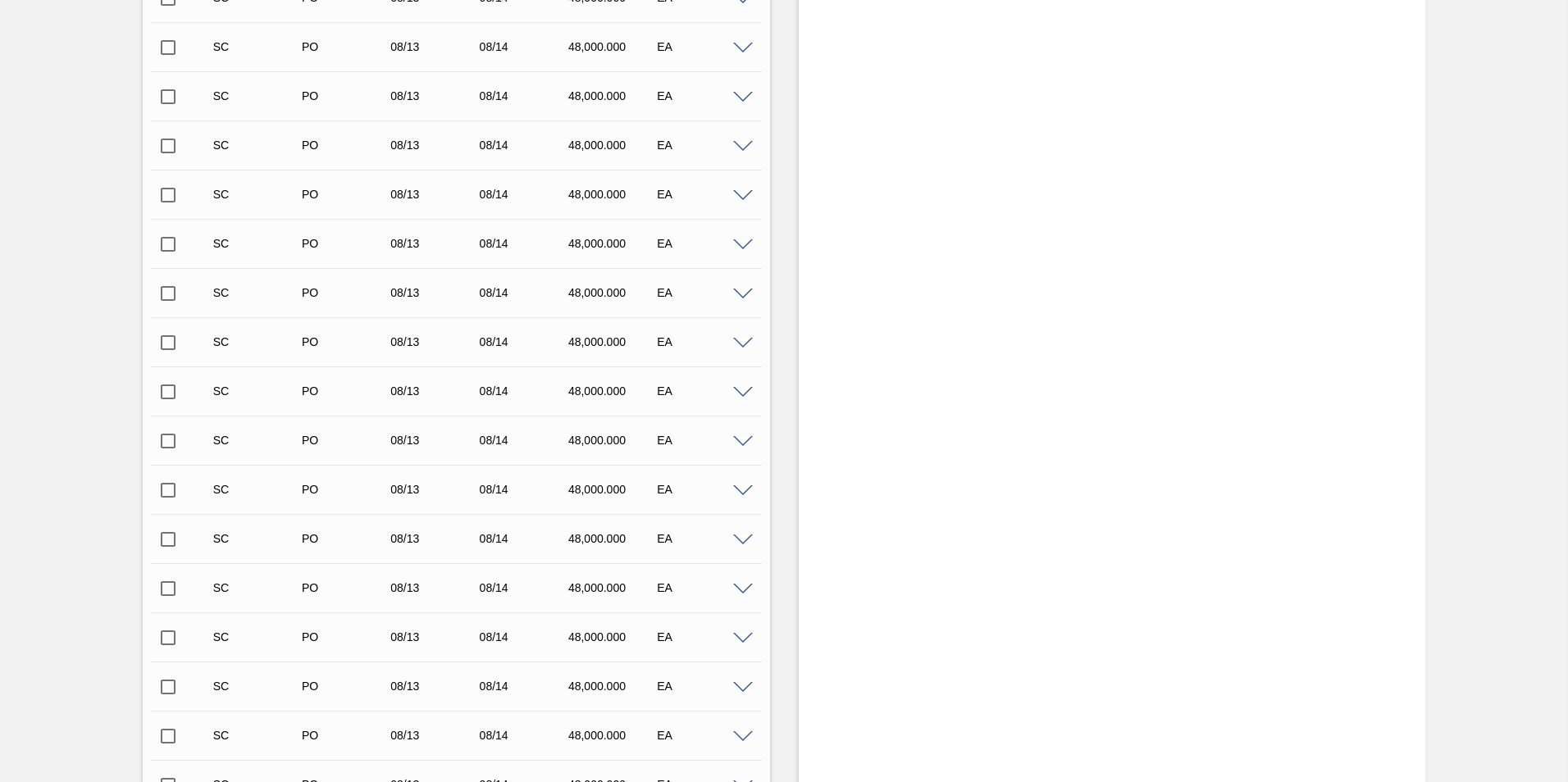
scroll to position [2120, 0]
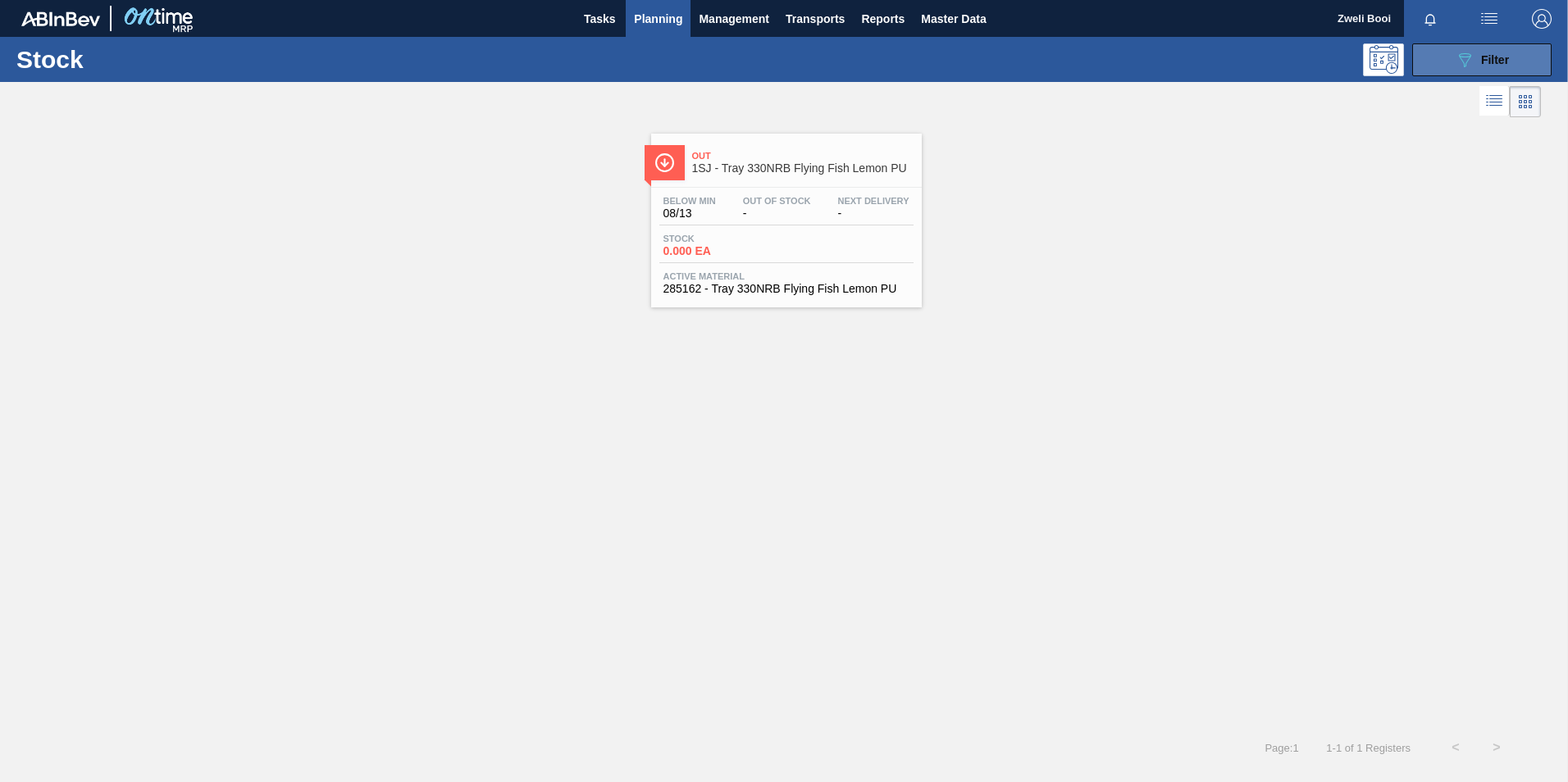
click at [1449, 62] on button "089F7B8B-B2A5-4AFE-B5C0-19BA573D28AC Filter" at bounding box center [1482, 60] width 140 height 33
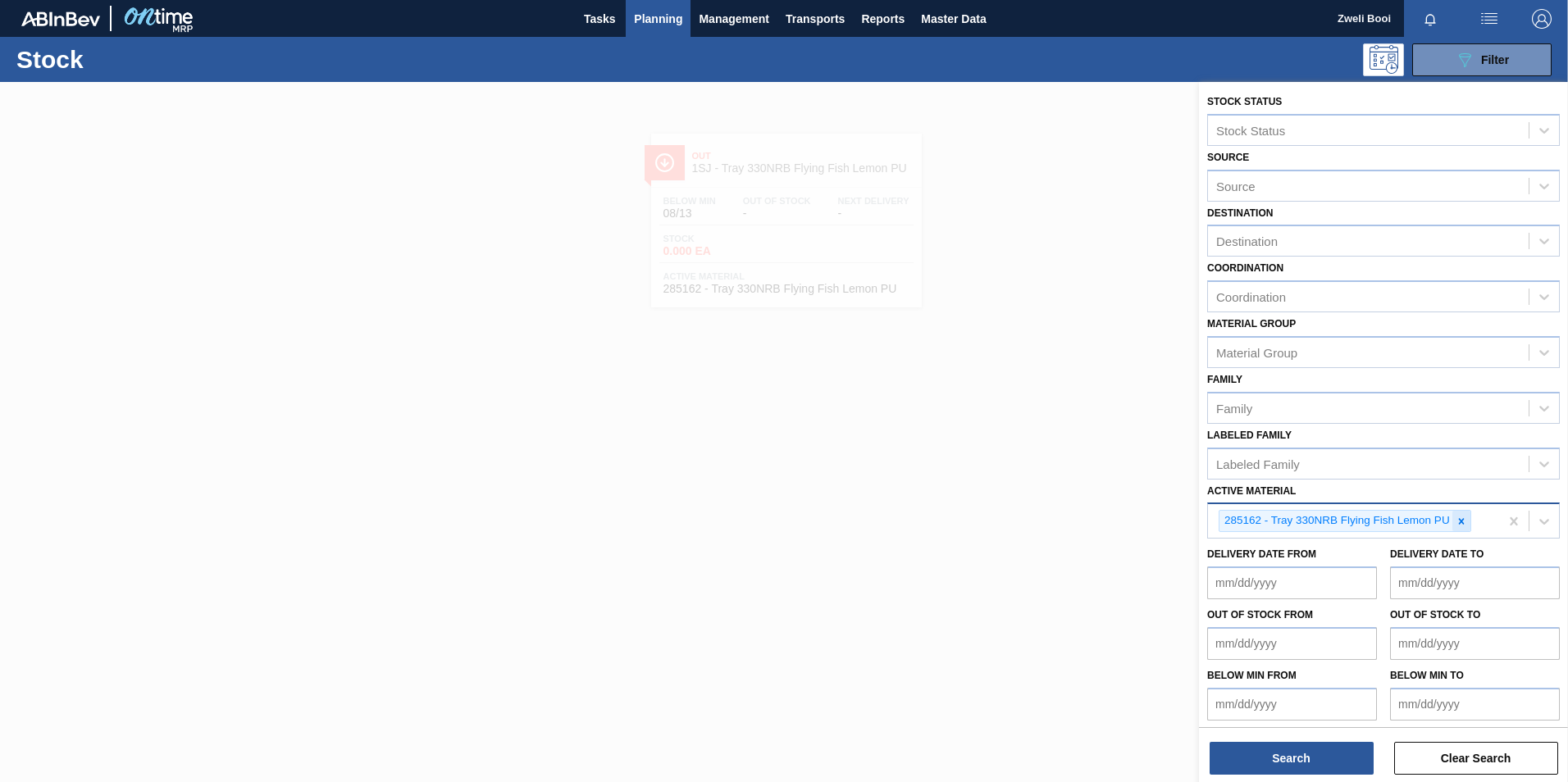
click at [1464, 523] on icon at bounding box center [1461, 522] width 12 height 12
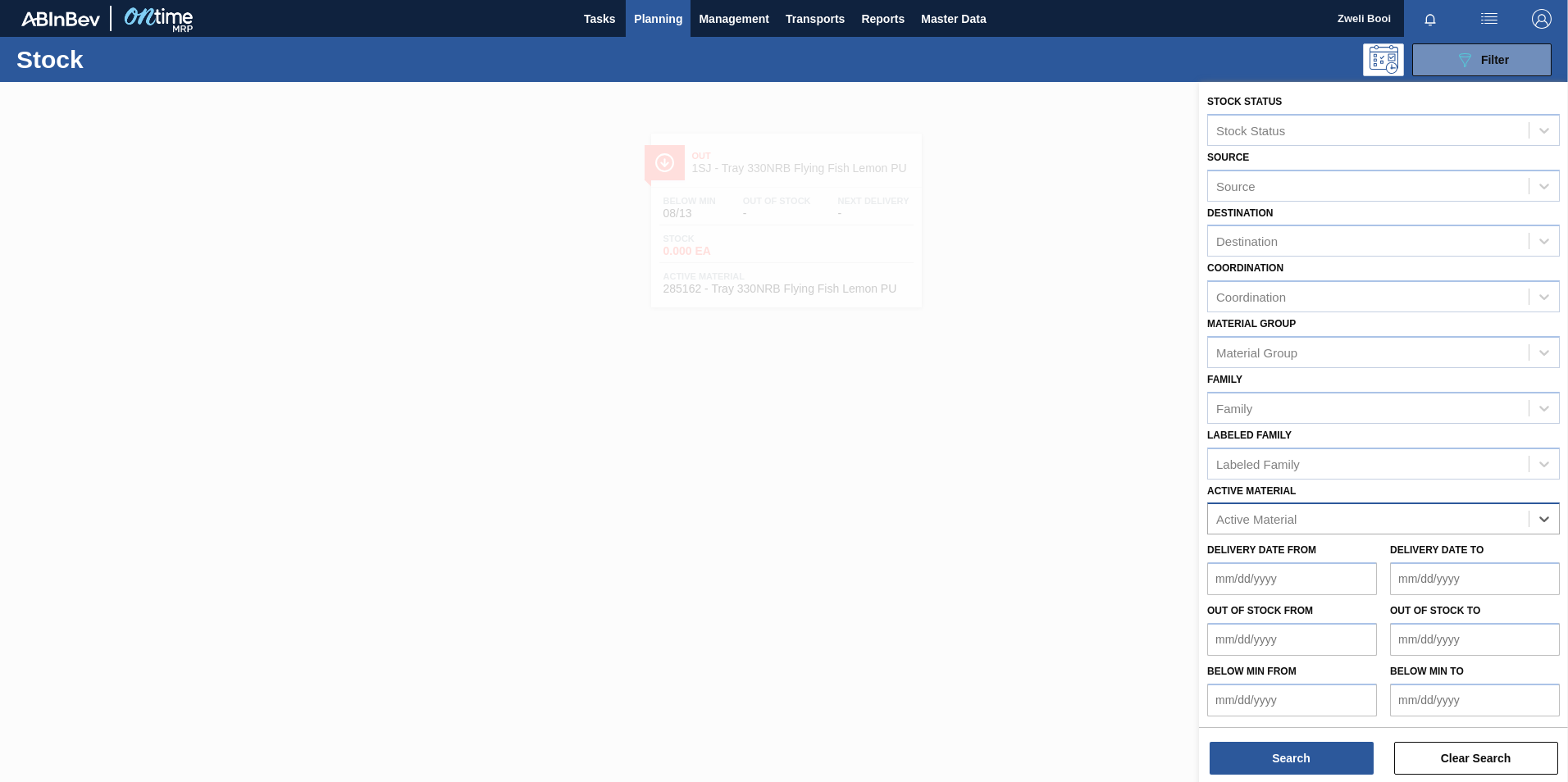
click at [965, 507] on div at bounding box center [784, 472] width 1568 height 782
